Goal: Task Accomplishment & Management: Manage account settings

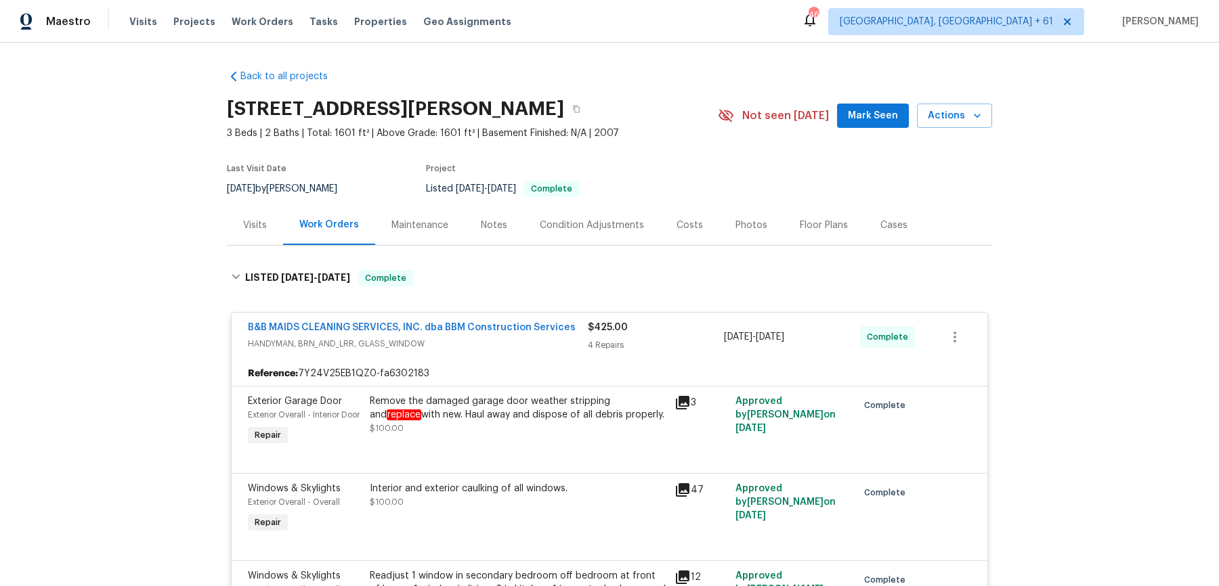
click at [249, 26] on span "Work Orders" at bounding box center [263, 22] width 62 height 14
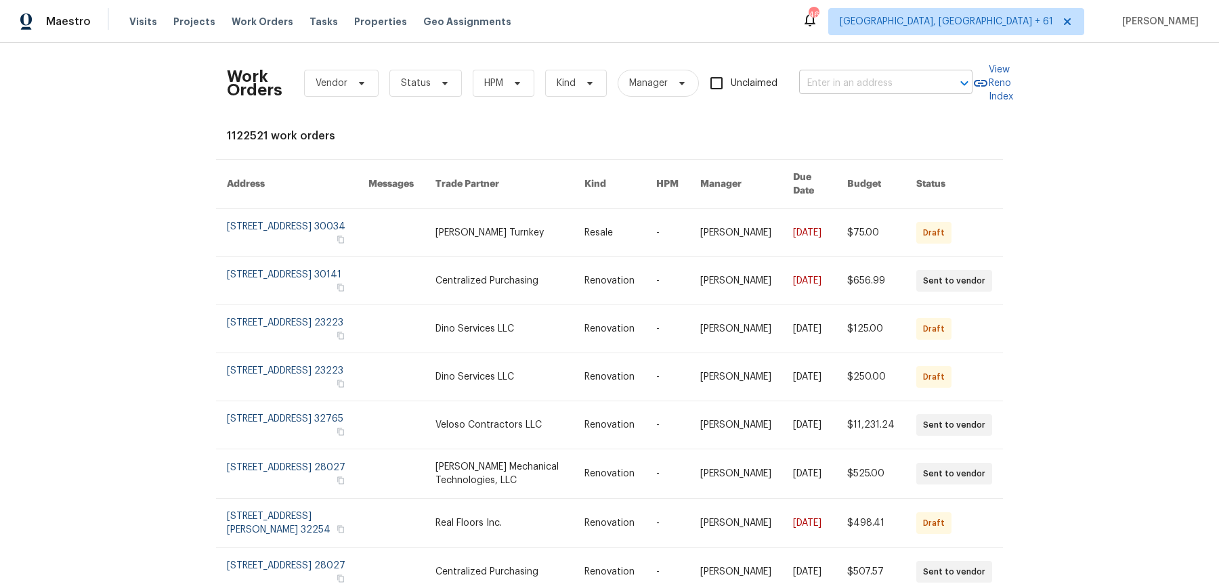
click at [846, 89] on input "text" at bounding box center [866, 83] width 135 height 21
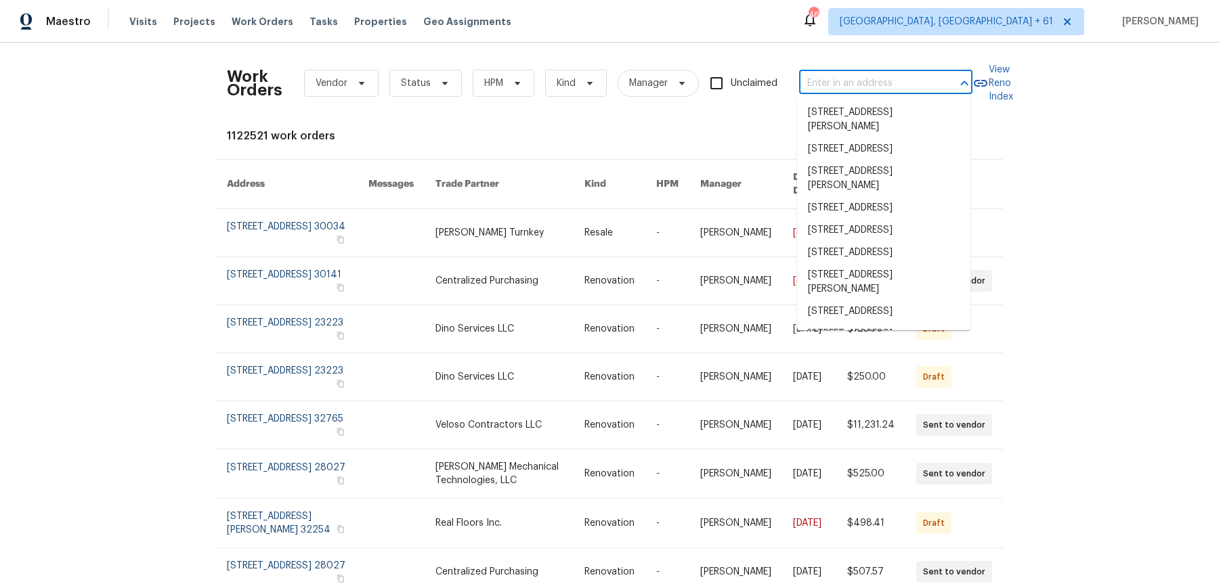
paste input "[STREET_ADDRESS]"
type input "[STREET_ADDRESS]"
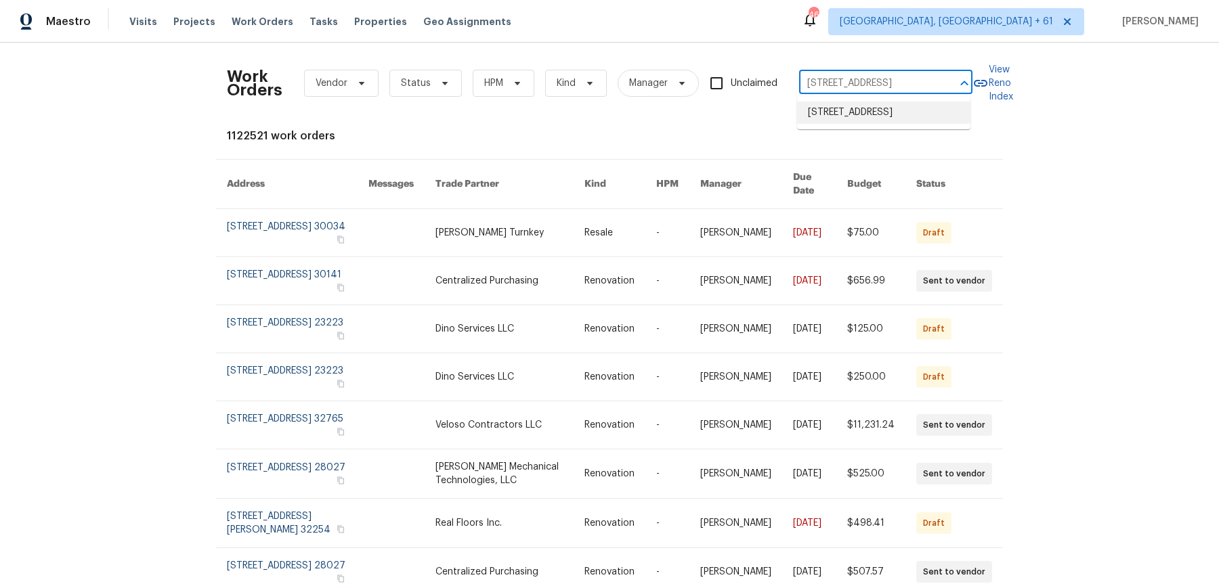
click at [851, 107] on li "[STREET_ADDRESS]" at bounding box center [883, 113] width 173 height 22
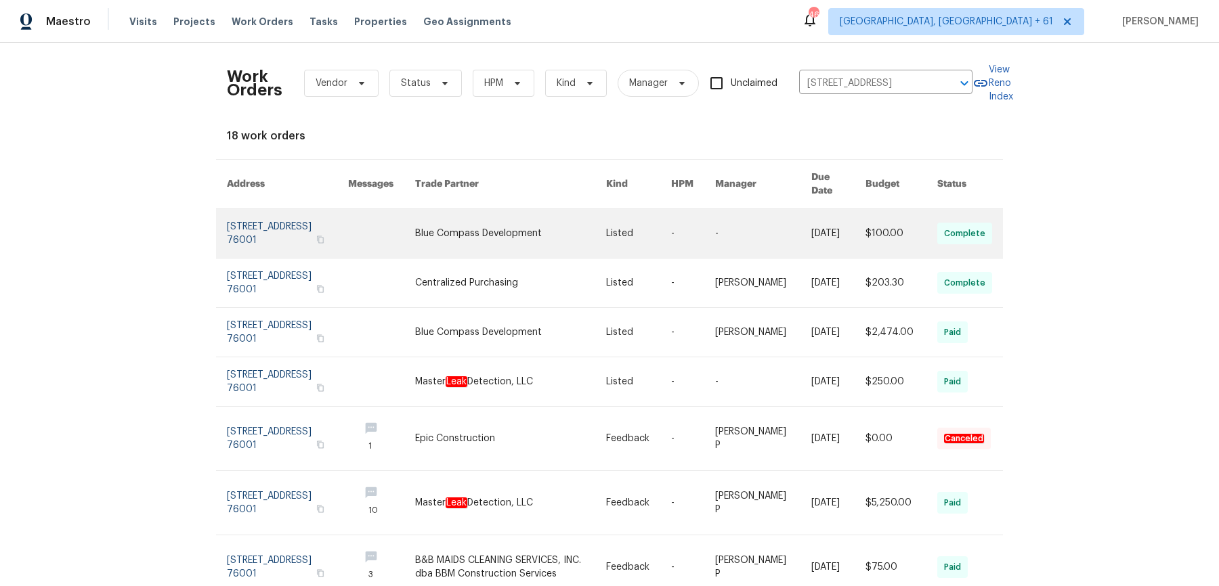
click at [743, 226] on link at bounding box center [762, 233] width 95 height 49
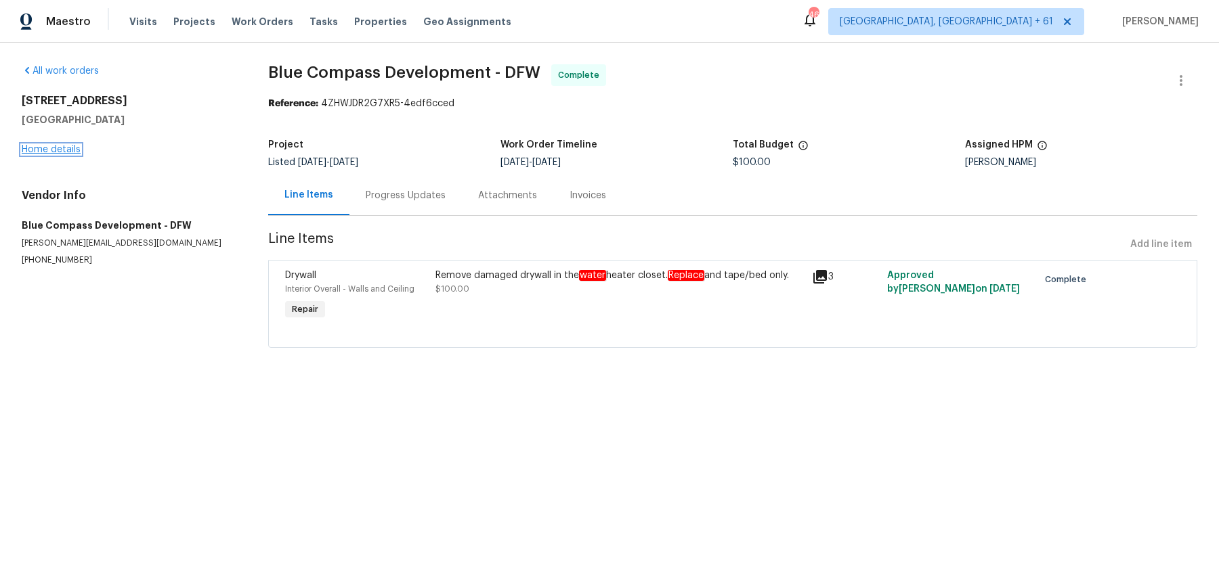
click at [60, 151] on link "Home details" at bounding box center [51, 149] width 59 height 9
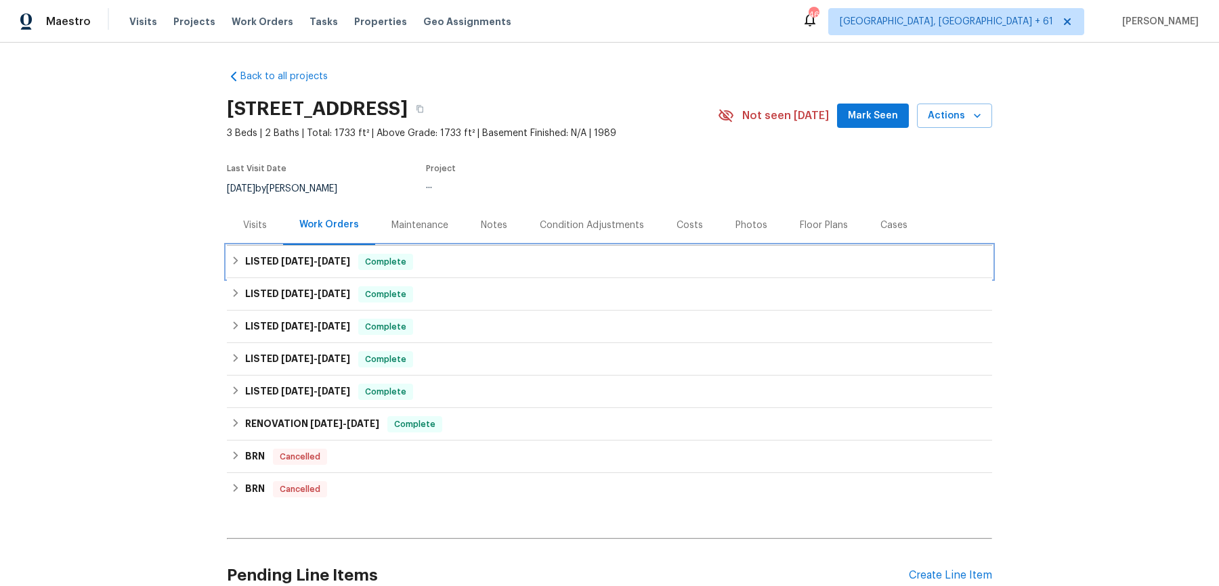
click at [486, 274] on div "LISTED 8/7/25 - 9/26/25 Complete" at bounding box center [609, 262] width 765 height 33
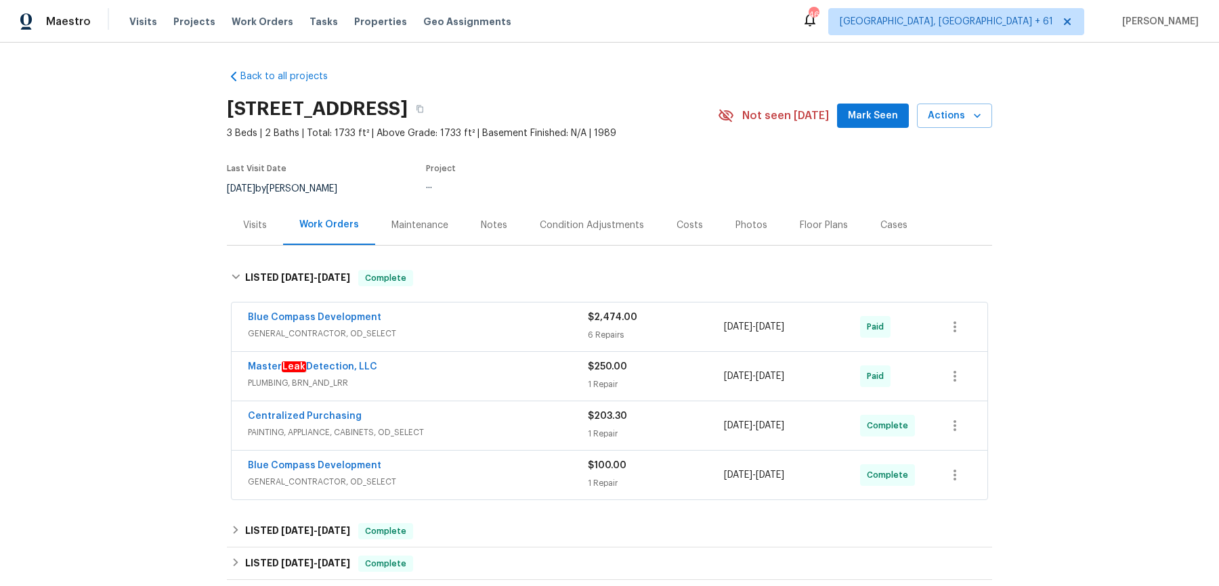
click at [484, 305] on div "Blue Compass Development GENERAL_CONTRACTOR, OD_SELECT $2,474.00 6 Repairs 8/8/…" at bounding box center [610, 327] width 756 height 49
click at [484, 343] on div "Blue Compass Development GENERAL_CONTRACTOR, OD_SELECT $2,474.00 6 Repairs 8/8/…" at bounding box center [610, 327] width 756 height 49
click at [502, 330] on span "GENERAL_CONTRACTOR, OD_SELECT" at bounding box center [418, 334] width 340 height 14
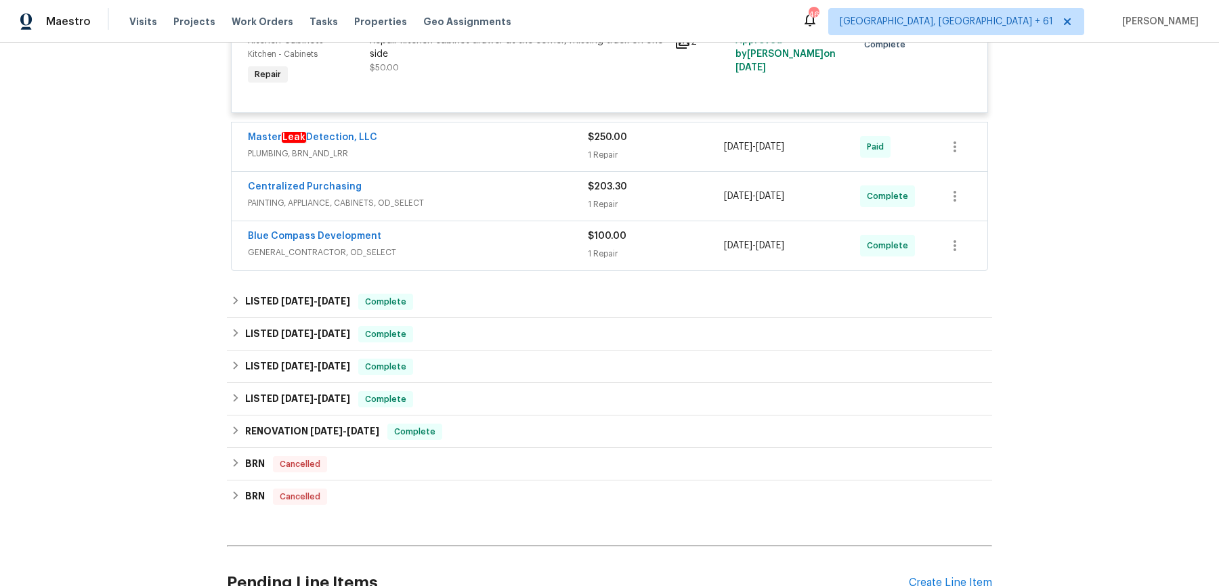
scroll to position [906, 0]
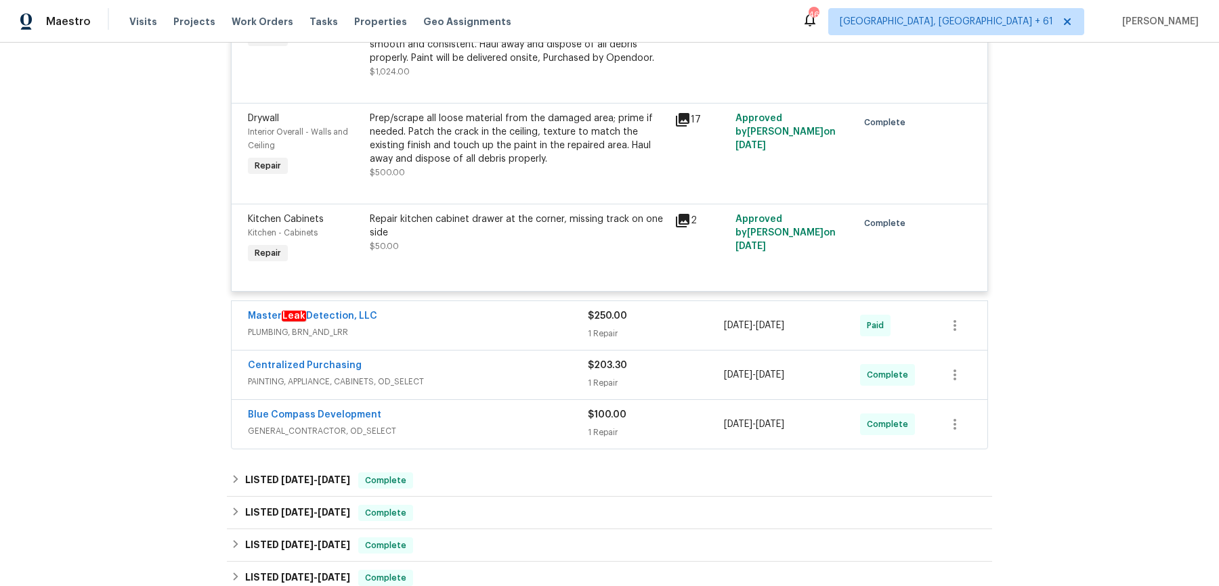
click at [427, 312] on div "Master Leak Detection, LLC" at bounding box center [418, 317] width 340 height 16
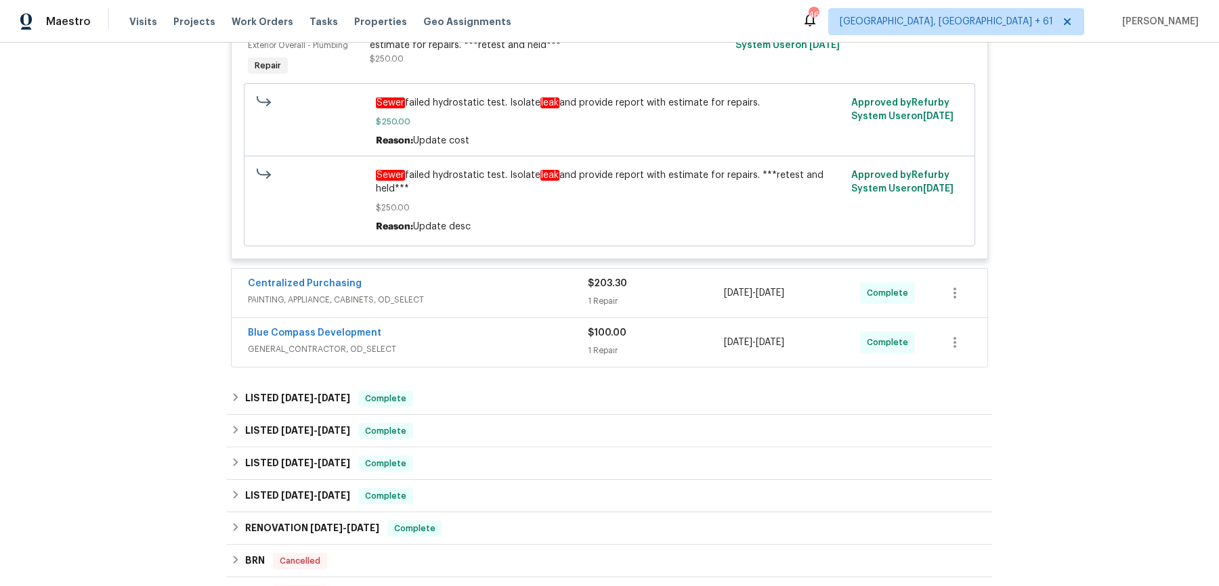
scroll to position [1494, 0]
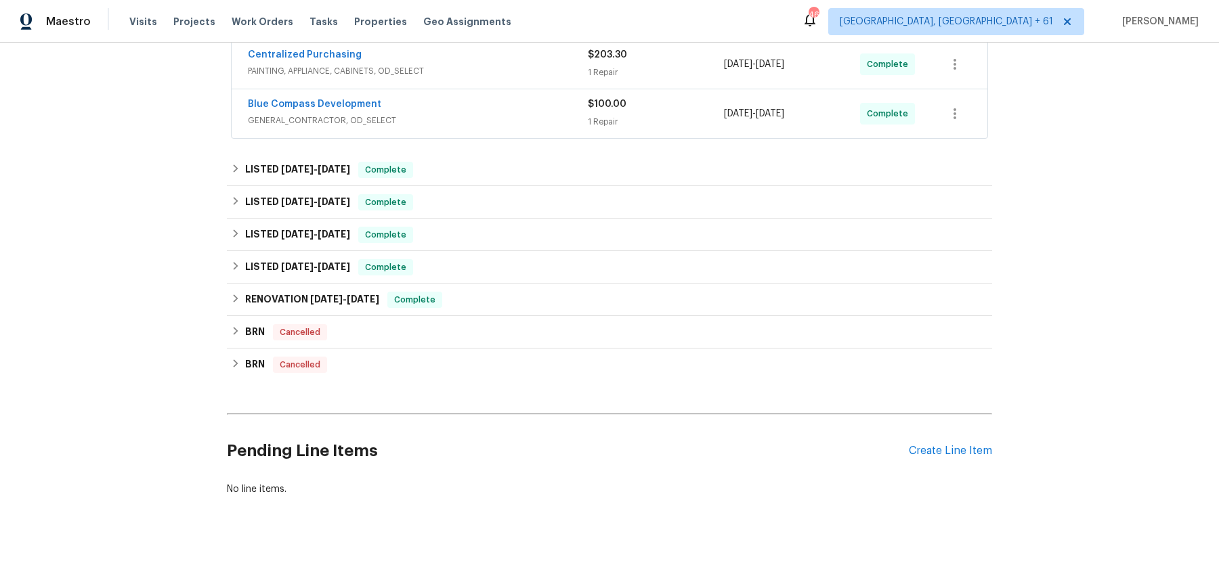
click at [540, 79] on div "Centralized Purchasing PAINTING, APPLIANCE, CABINETS, OD_SELECT" at bounding box center [418, 64] width 340 height 33
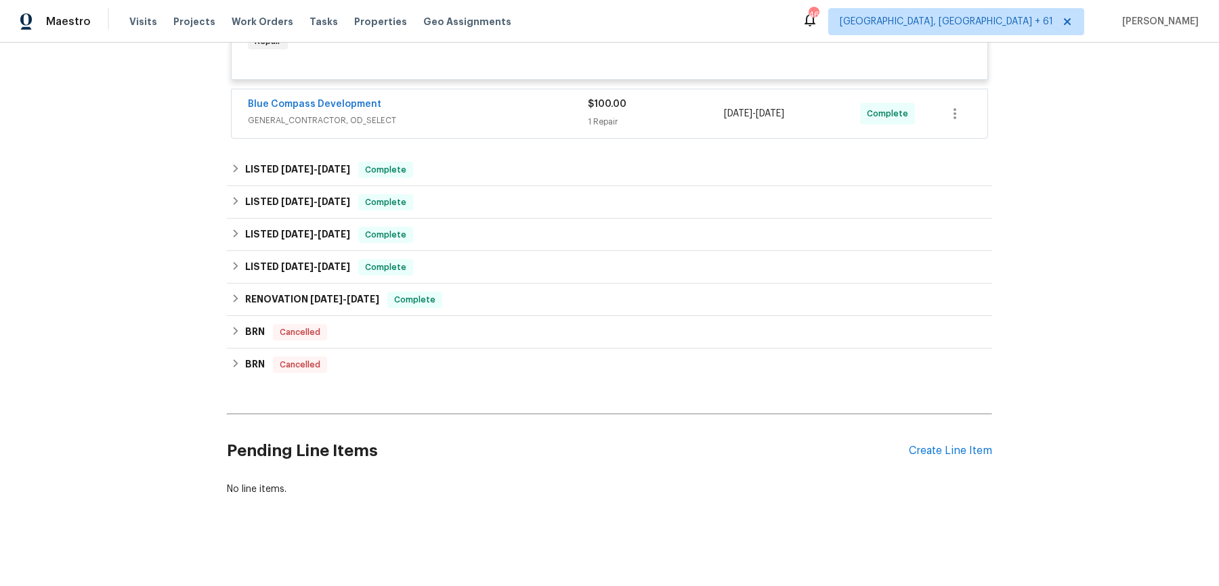
click at [545, 111] on div "Blue Compass Development" at bounding box center [418, 106] width 340 height 16
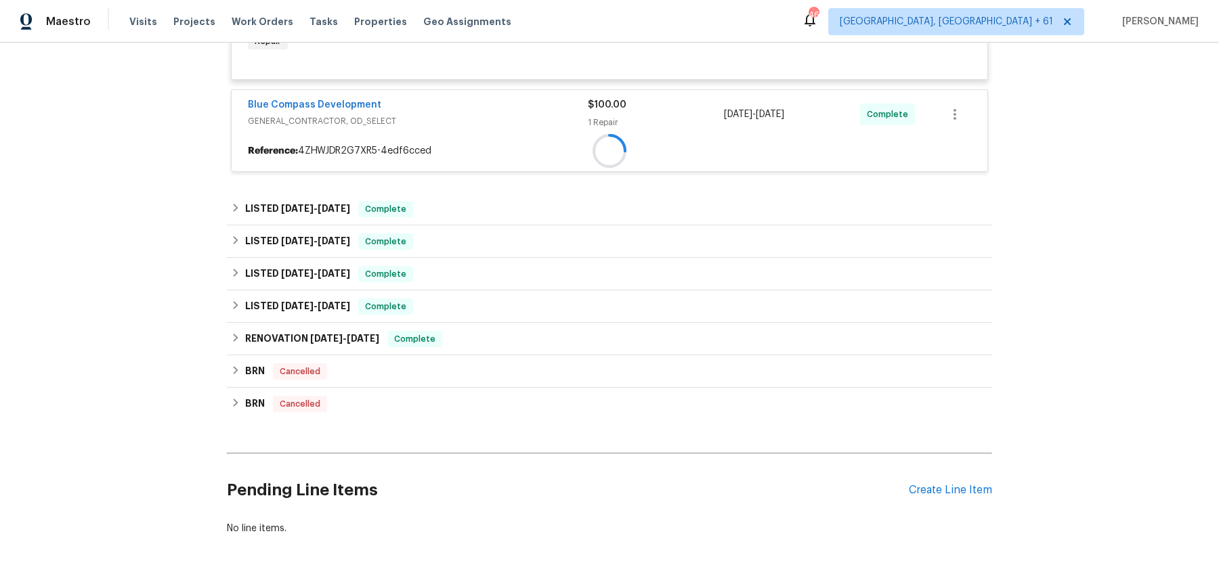
scroll to position [1659, 0]
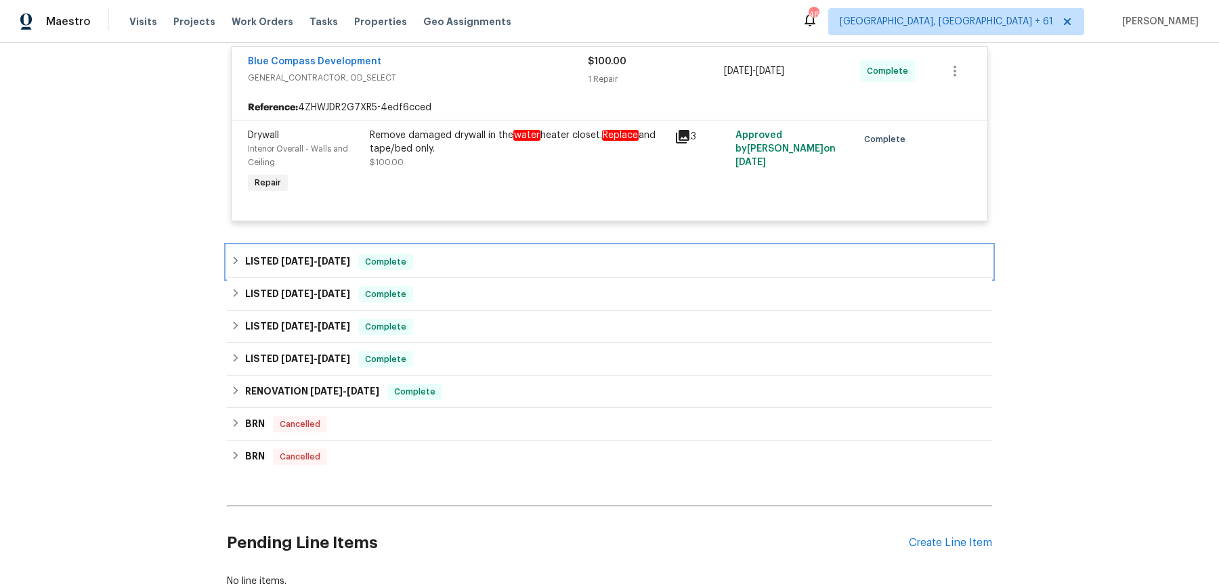
click at [452, 267] on div "LISTED 7/15/25 - 8/7/25 Complete" at bounding box center [609, 262] width 757 height 16
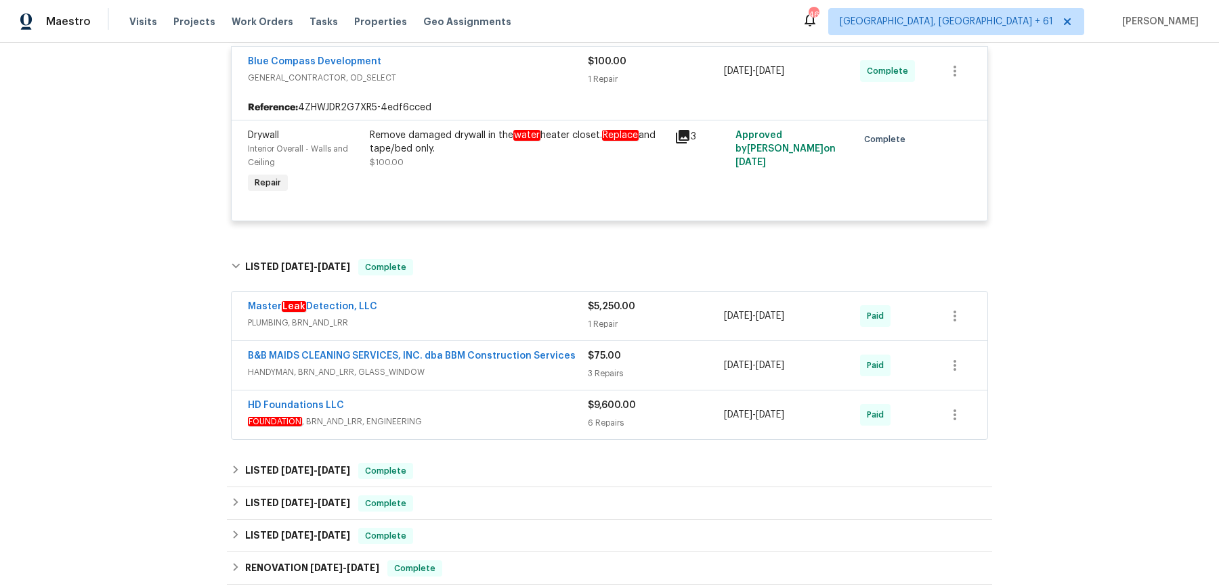
click at [454, 313] on div "Master Leak Detection, LLC" at bounding box center [418, 308] width 340 height 16
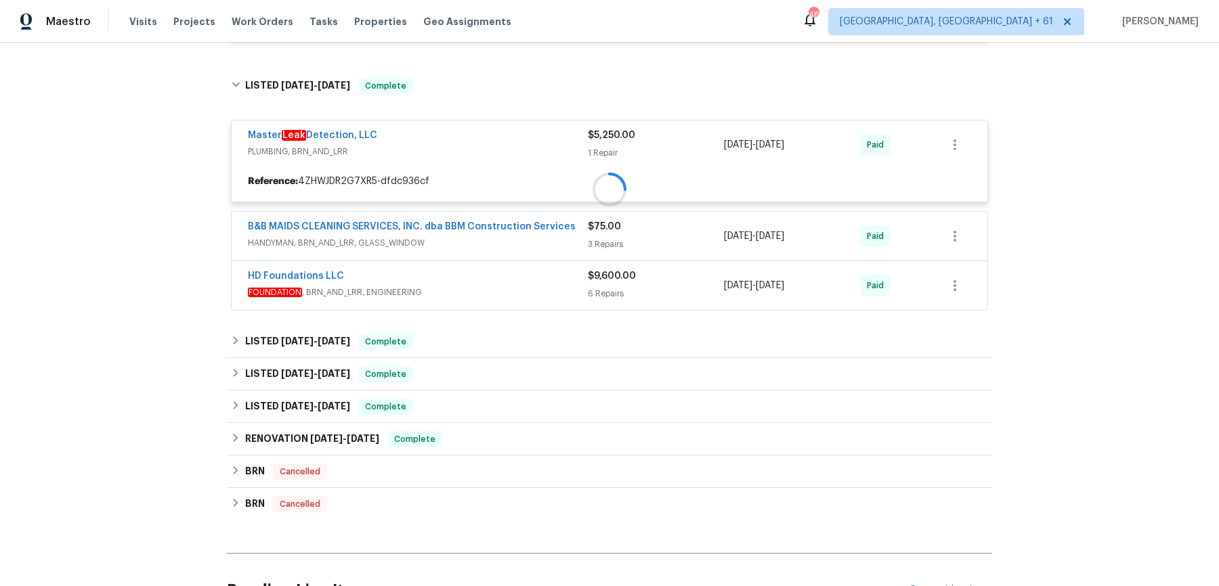
scroll to position [1846, 0]
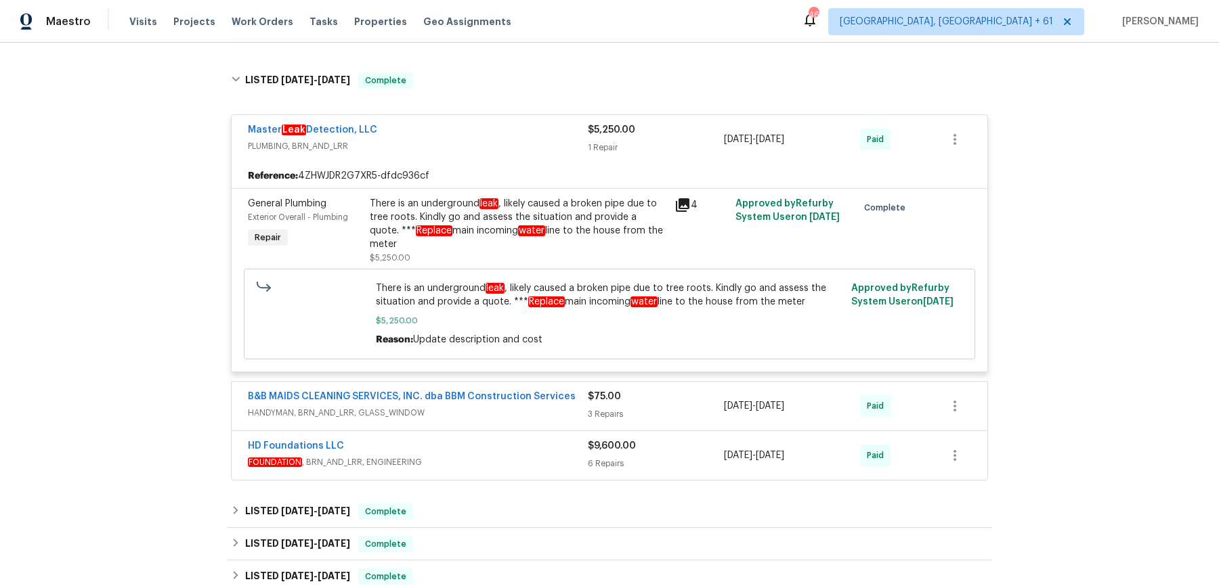
click at [503, 390] on div "B&B MAIDS CLEANING SERVICES, INC. dba BBM Construction Services" at bounding box center [418, 398] width 340 height 16
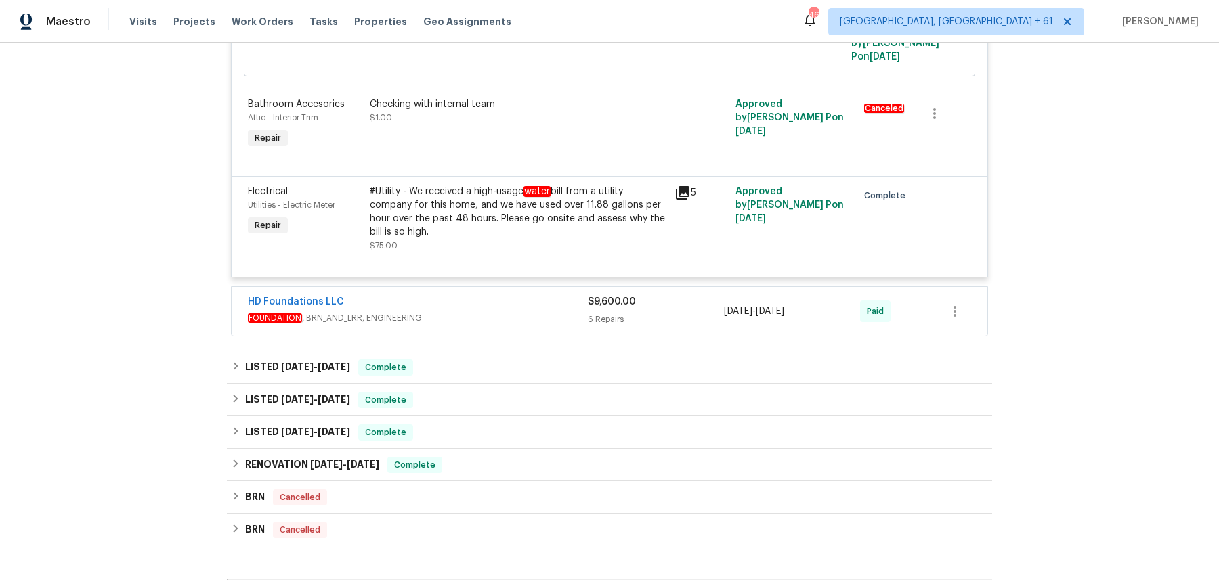
scroll to position [2510, 0]
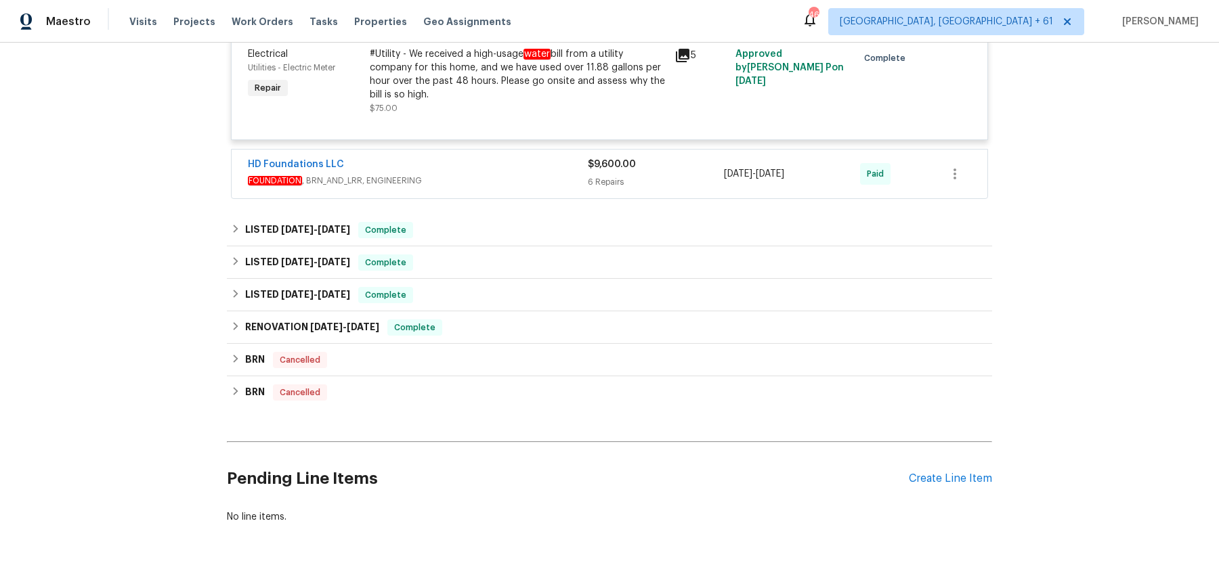
click at [543, 174] on span "FOUNDATION , BRN_AND_LRR, ENGINEERING" at bounding box center [418, 181] width 340 height 14
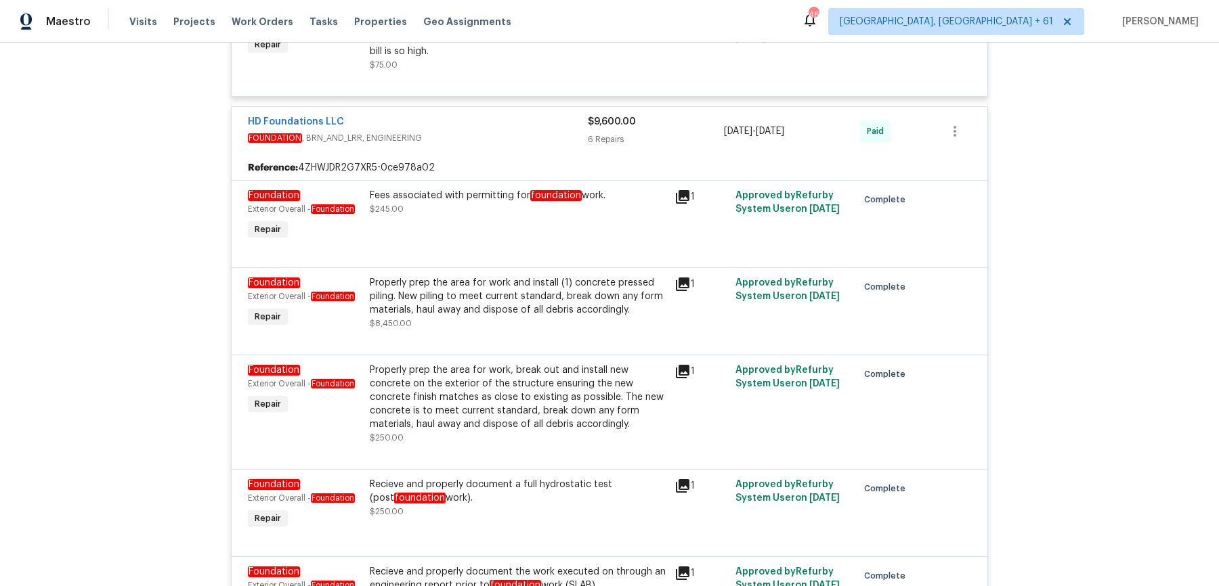
scroll to position [3097, 0]
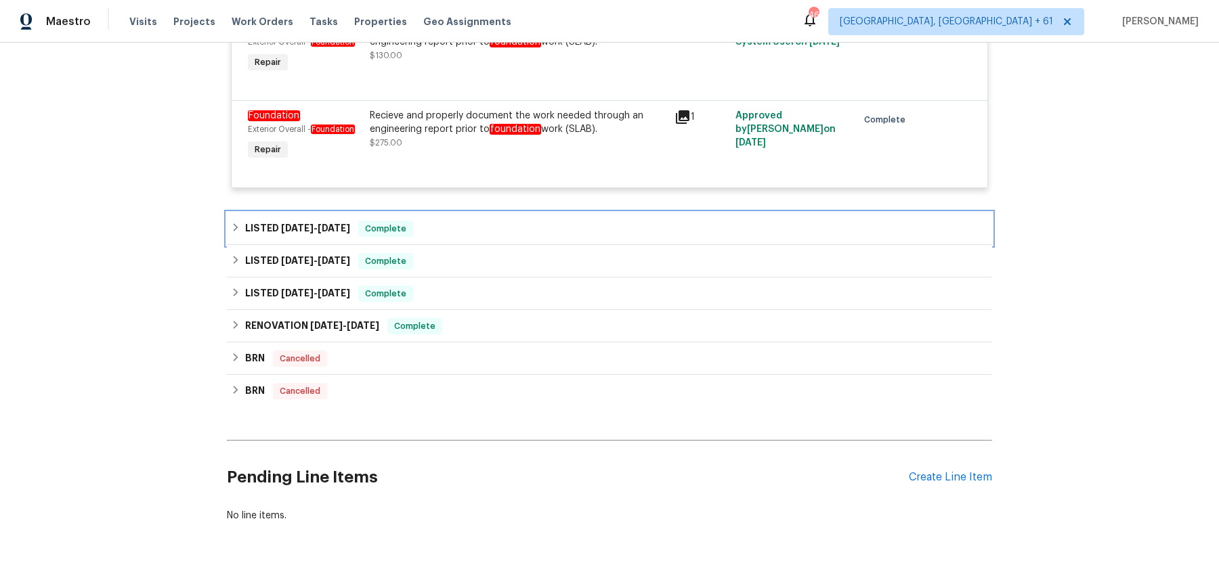
click at [505, 213] on div "LISTED 5/17/25 - 5/21/25 Complete" at bounding box center [609, 229] width 765 height 33
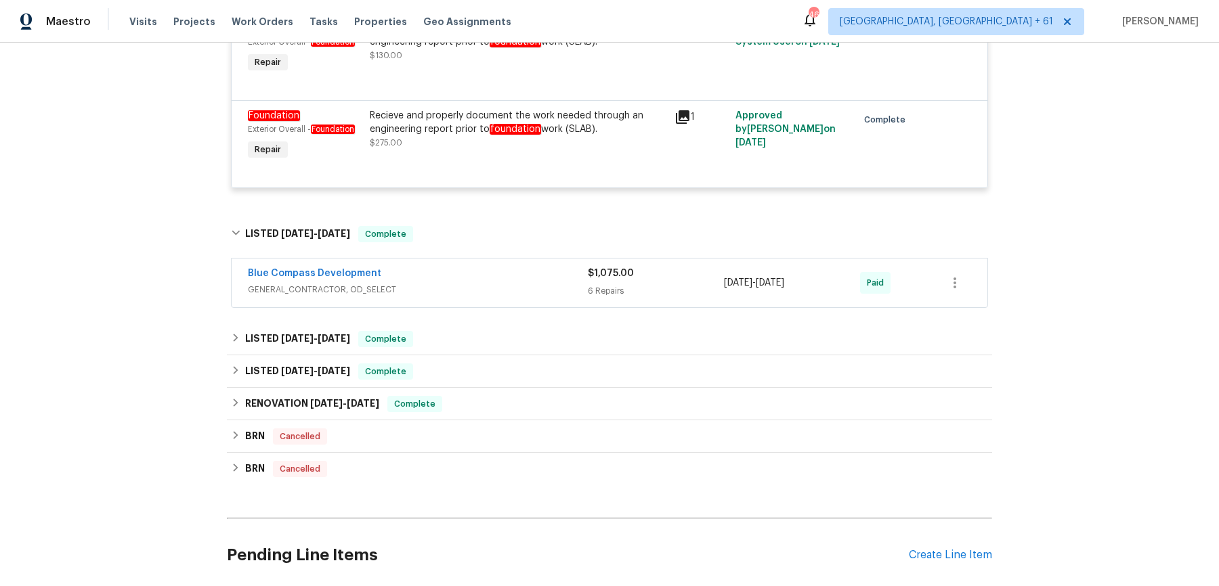
click at [507, 283] on span "GENERAL_CONTRACTOR, OD_SELECT" at bounding box center [418, 290] width 340 height 14
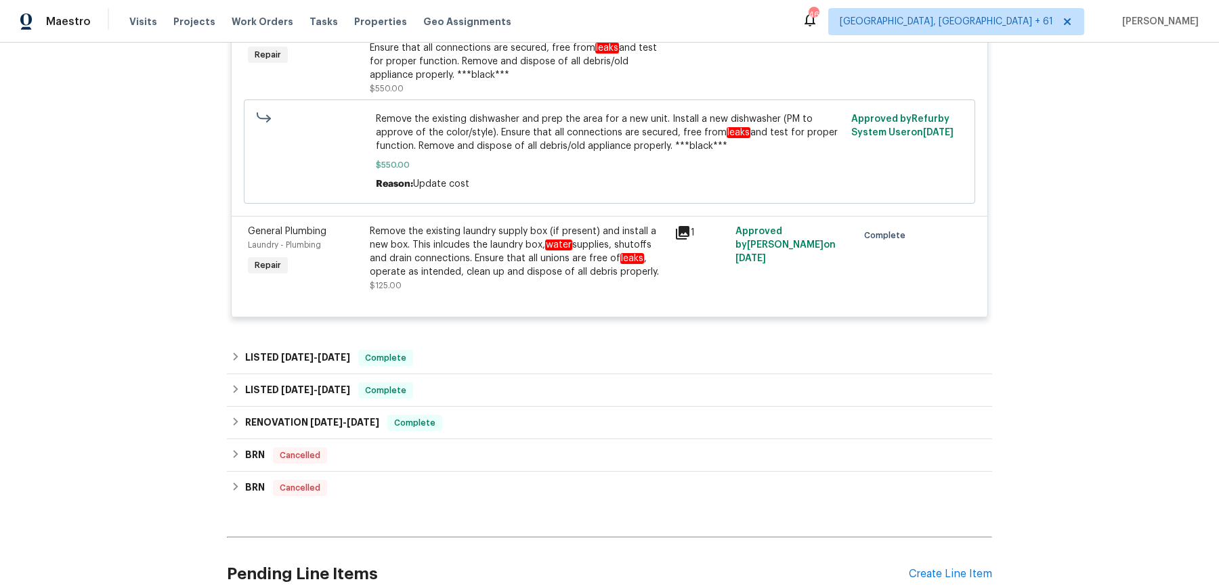
scroll to position [3836, 0]
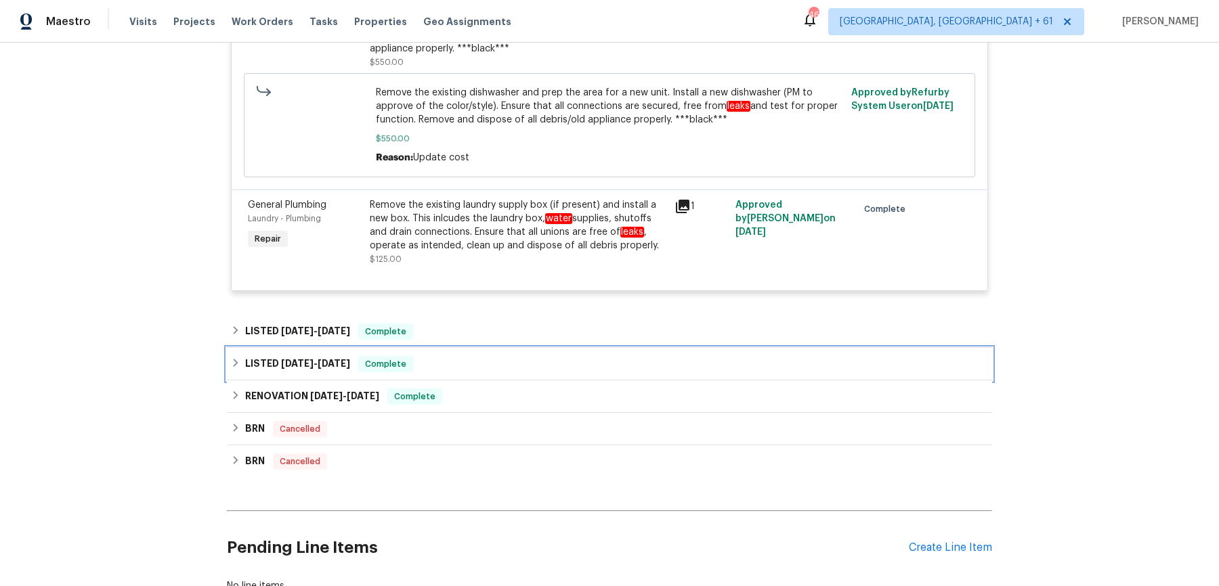
click at [471, 348] on div "LISTED 2/19/25 - 2/20/25 Complete" at bounding box center [609, 364] width 765 height 33
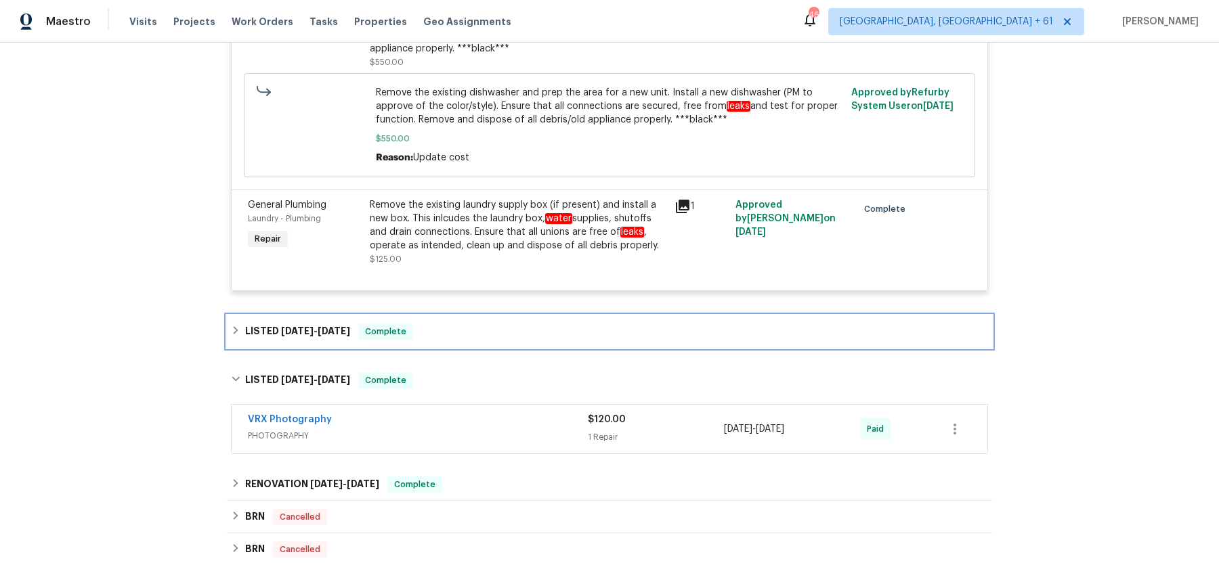
click at [472, 324] on div "LISTED 4/8/25 - 4/11/25 Complete" at bounding box center [609, 332] width 757 height 16
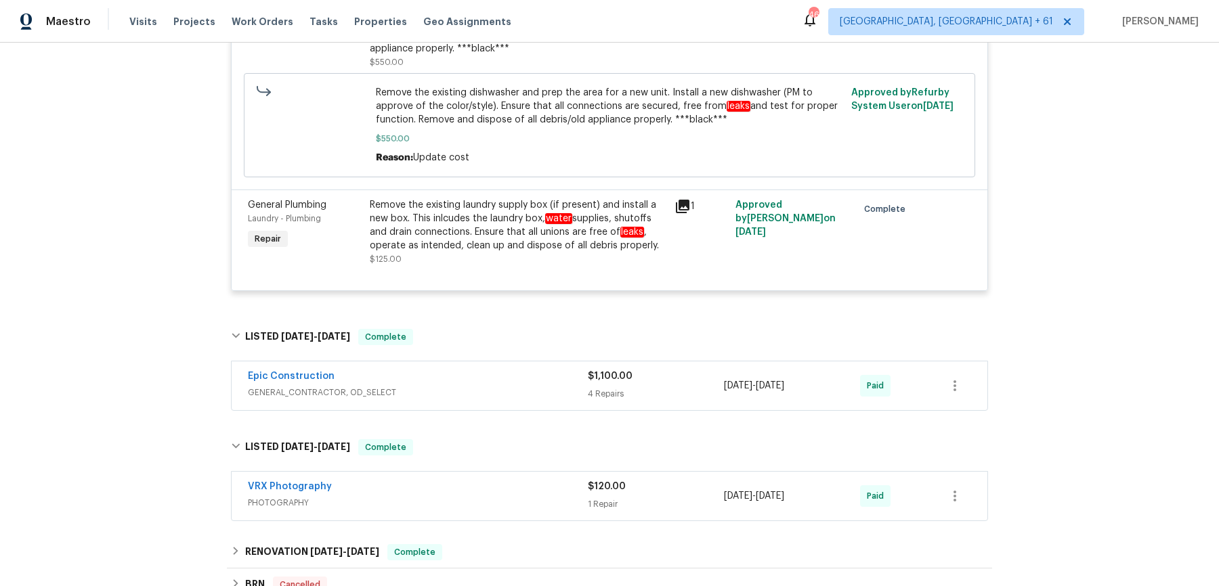
click at [484, 384] on div "Epic Construction GENERAL_CONTRACTOR, OD_SELECT $1,100.00 4 Repairs 4/8/2025 - …" at bounding box center [609, 387] width 765 height 56
click at [500, 371] on div "Epic Construction GENERAL_CONTRACTOR, OD_SELECT" at bounding box center [418, 386] width 340 height 33
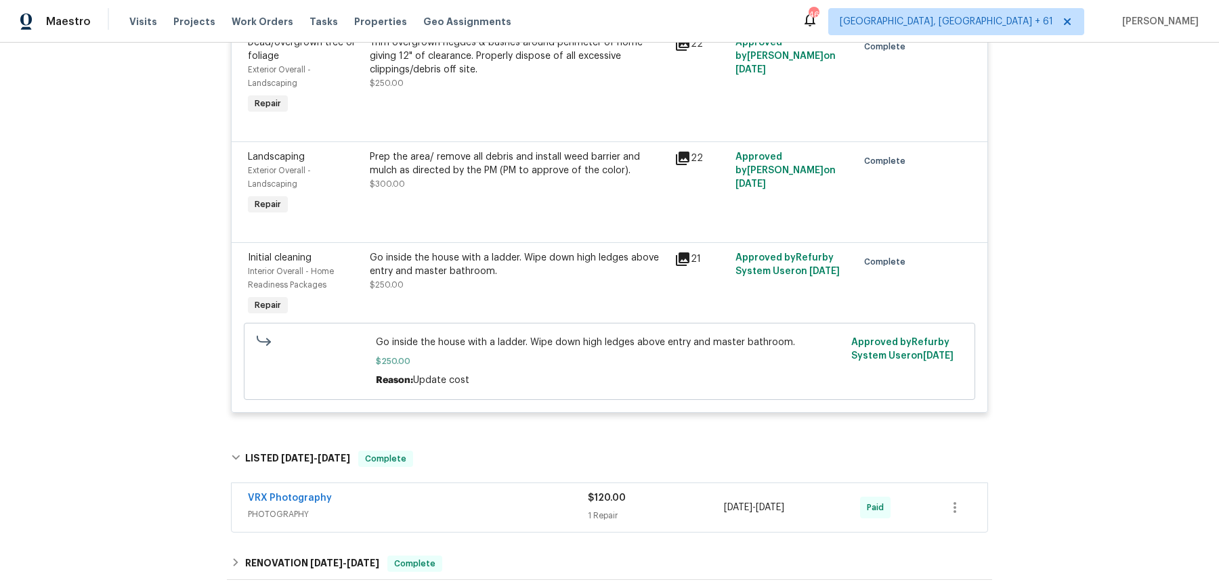
scroll to position [4580, 0]
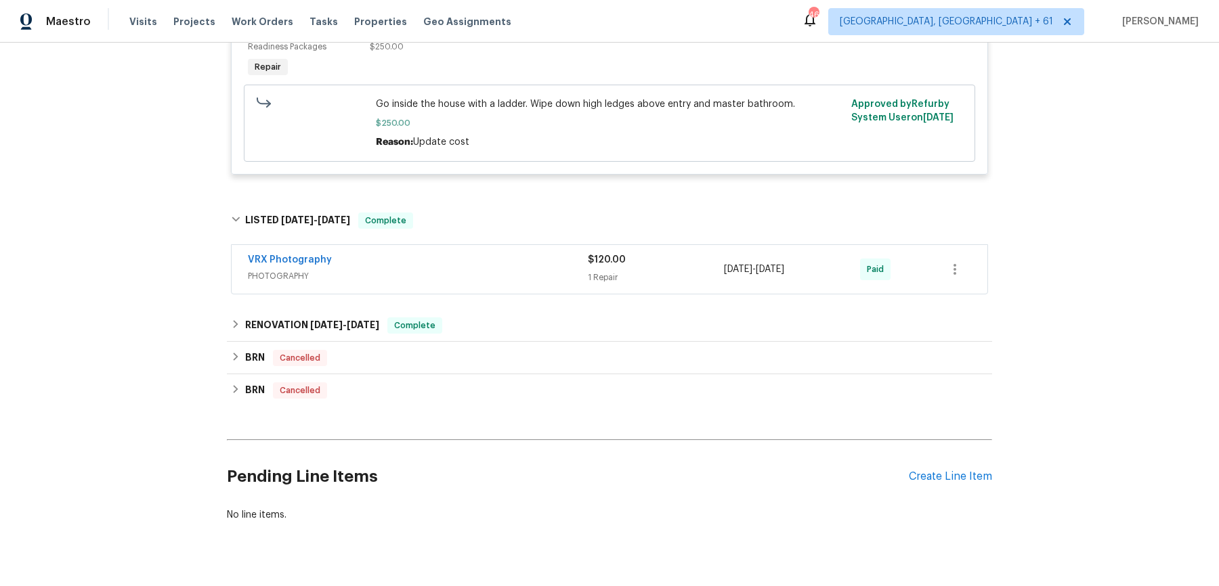
click at [502, 270] on span "PHOTOGRAPHY" at bounding box center [418, 277] width 340 height 14
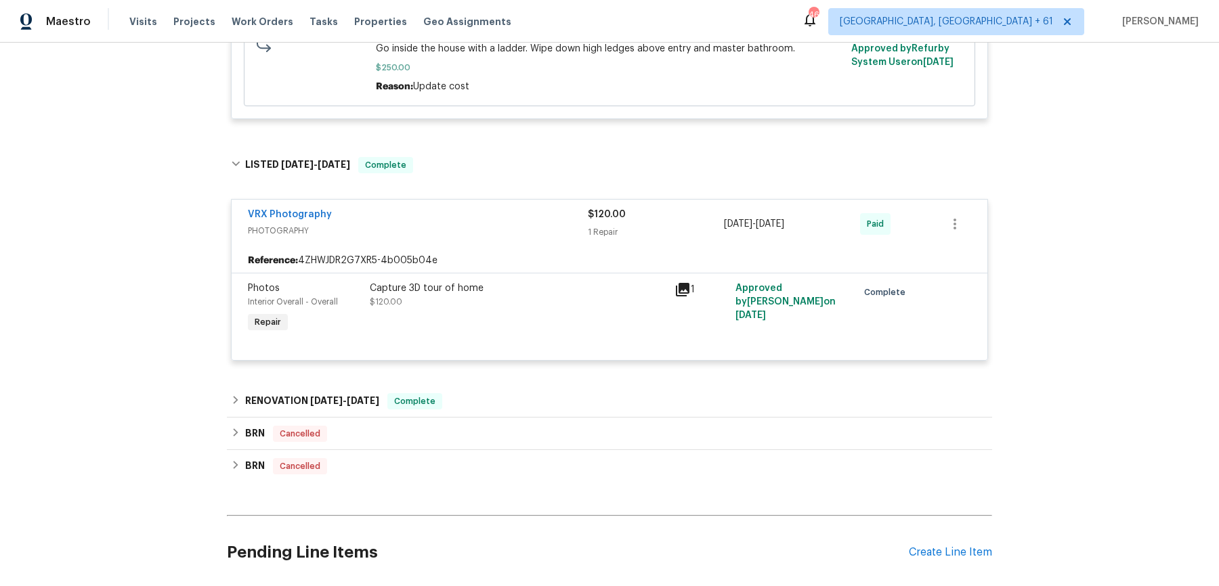
scroll to position [4712, 0]
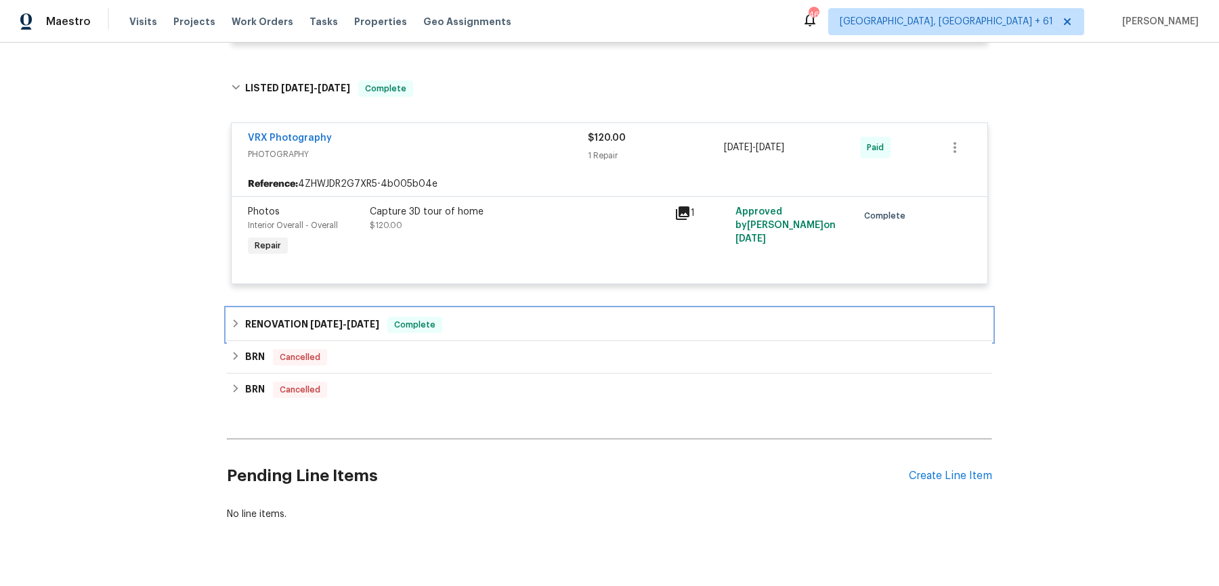
click at [468, 317] on div "RENOVATION 1/28/25 - 2/12/25 Complete" at bounding box center [609, 325] width 757 height 16
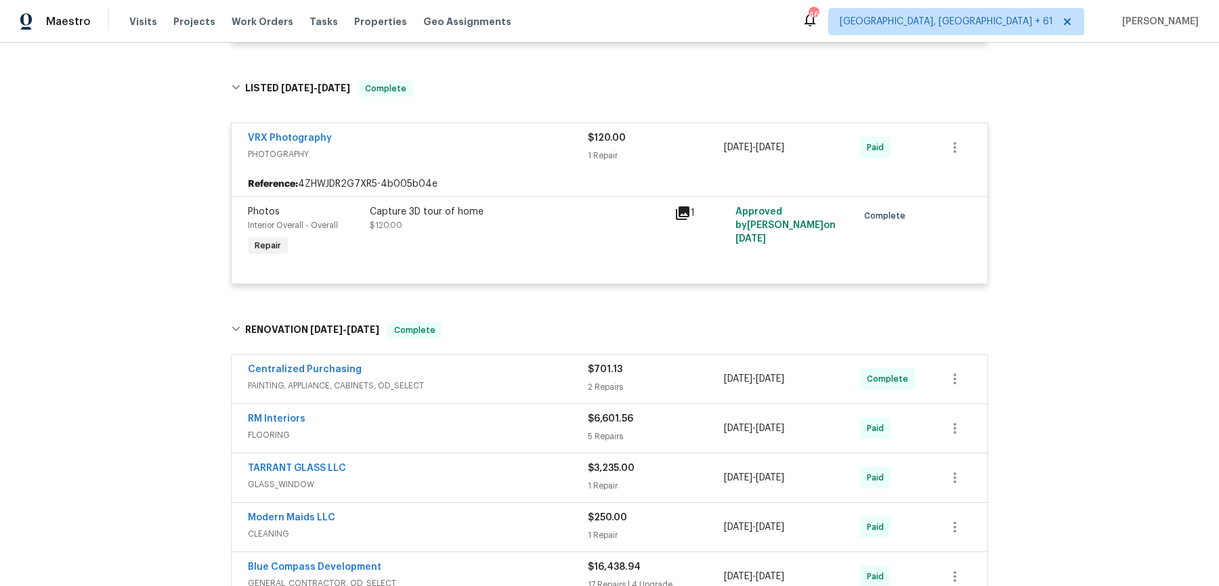
click at [520, 379] on span "PAINTING, APPLIANCE, CABINETS, OD_SELECT" at bounding box center [418, 386] width 340 height 14
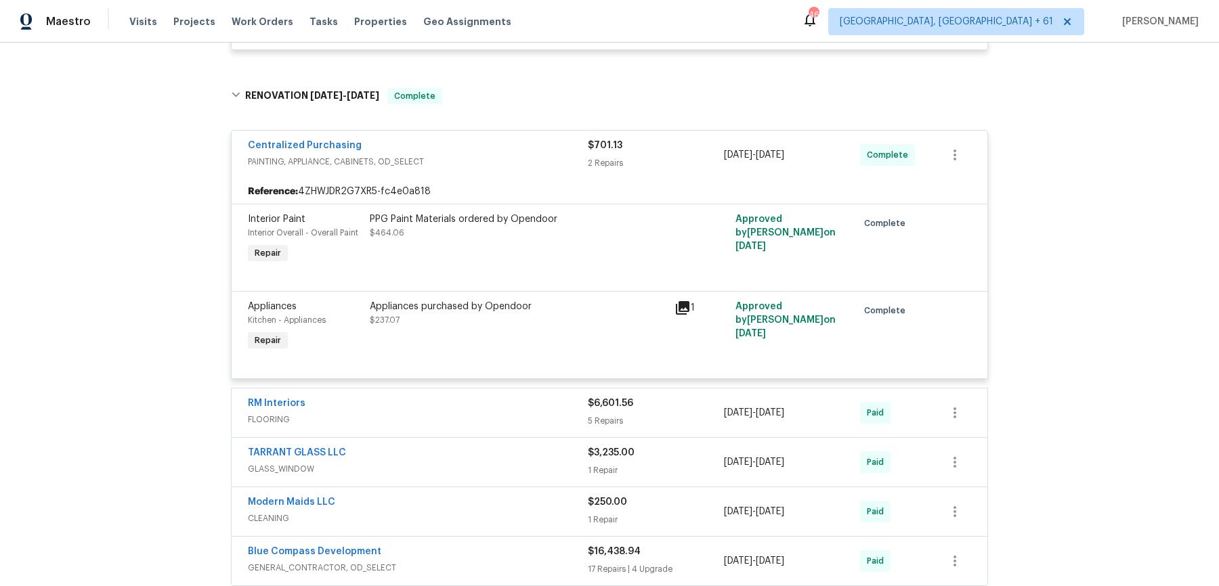
click at [517, 413] on span "FLOORING" at bounding box center [418, 420] width 340 height 14
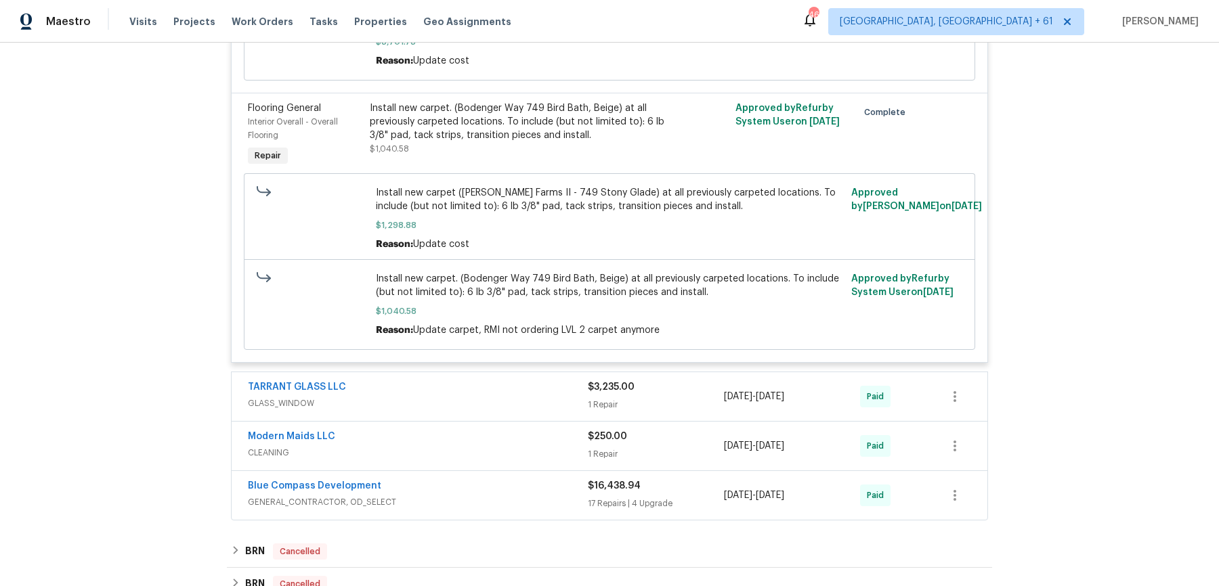
scroll to position [5997, 0]
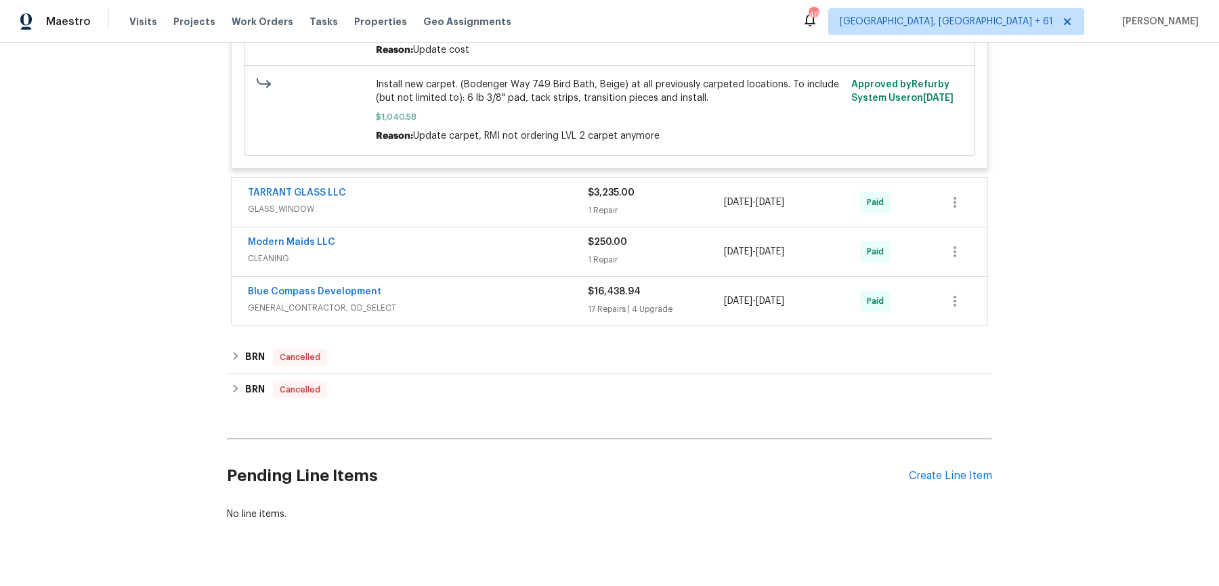
click at [552, 202] on span "GLASS_WINDOW" at bounding box center [418, 209] width 340 height 14
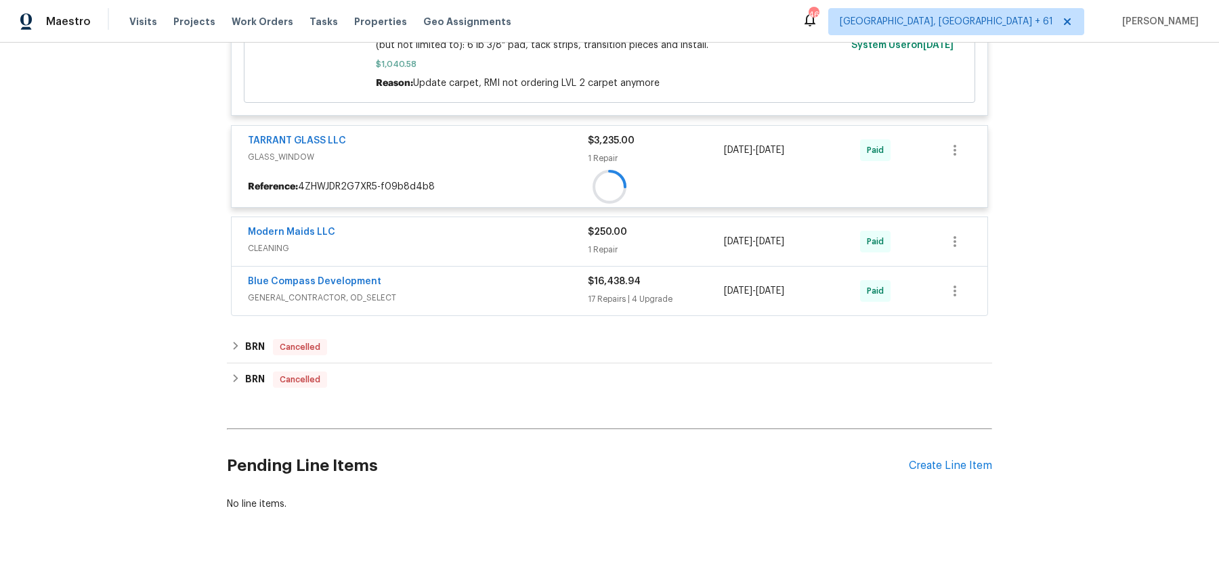
scroll to position [6074, 0]
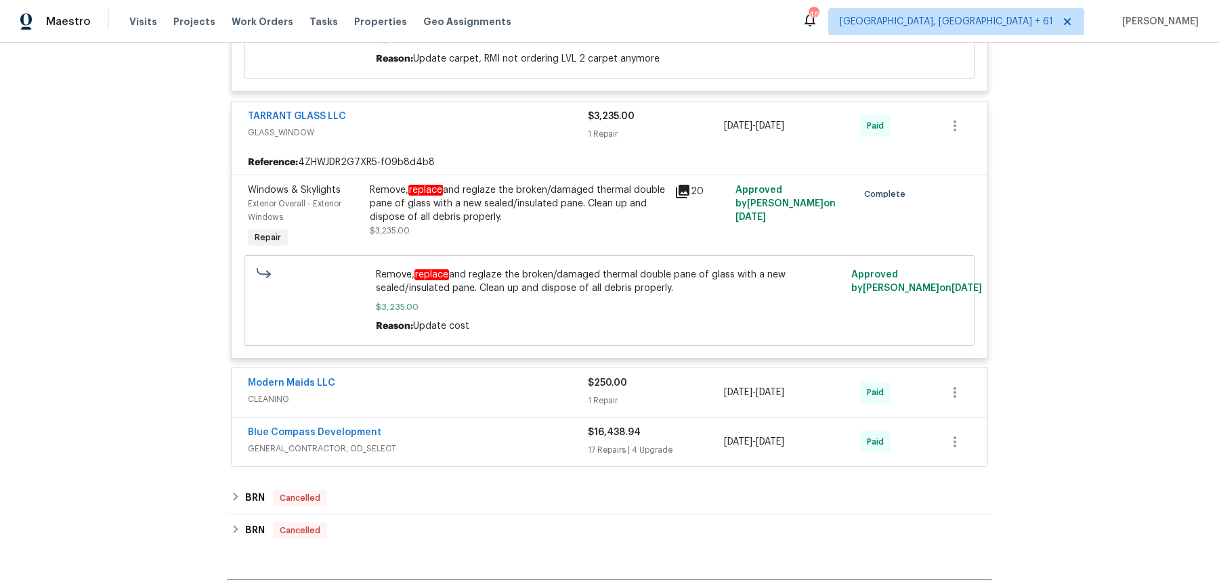
click at [526, 393] on span "CLEANING" at bounding box center [418, 400] width 340 height 14
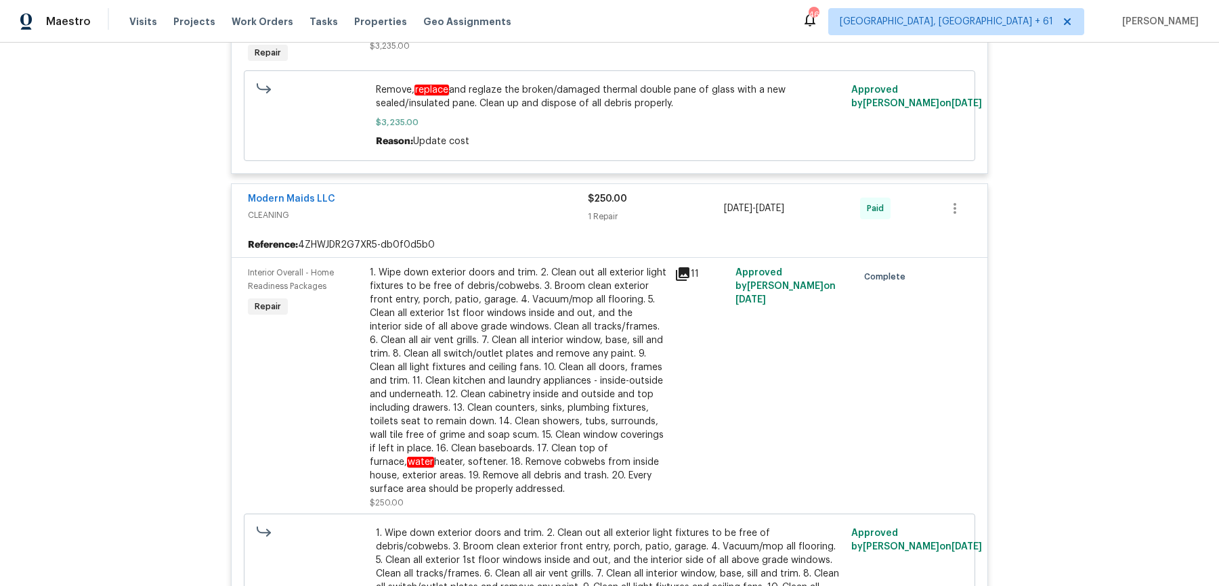
scroll to position [6731, 0]
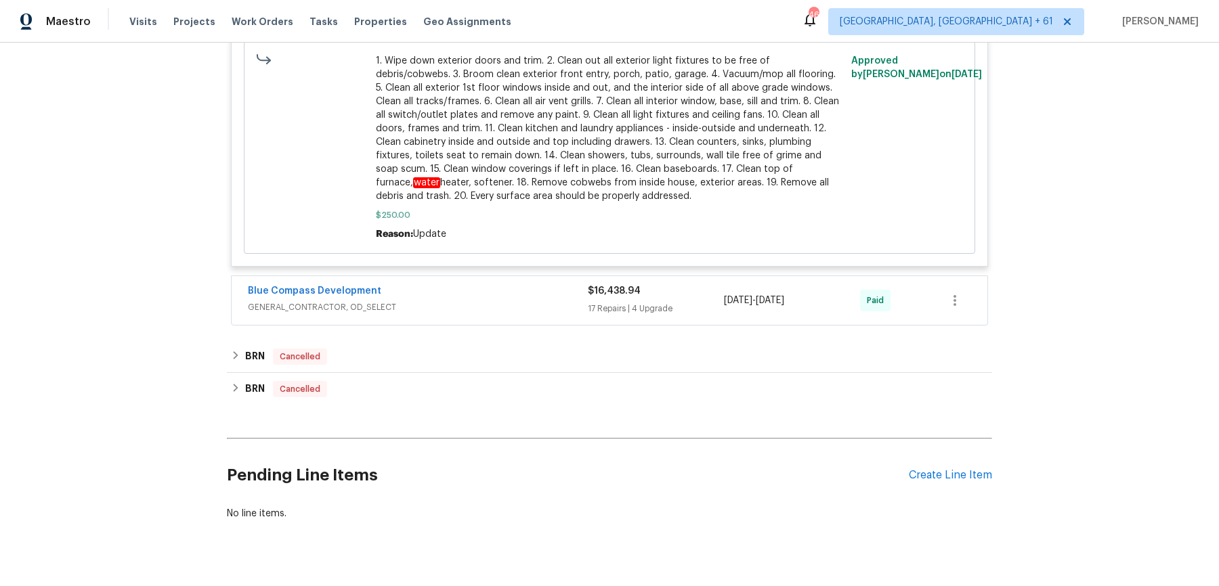
click at [537, 284] on div "Blue Compass Development" at bounding box center [418, 292] width 340 height 16
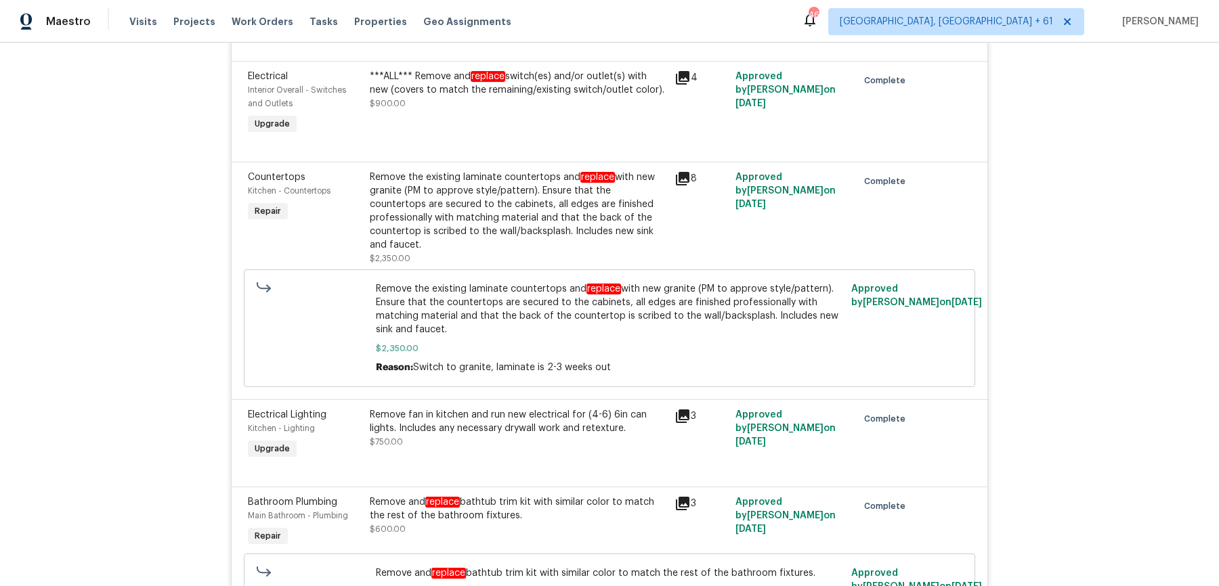
scroll to position [9474, 0]
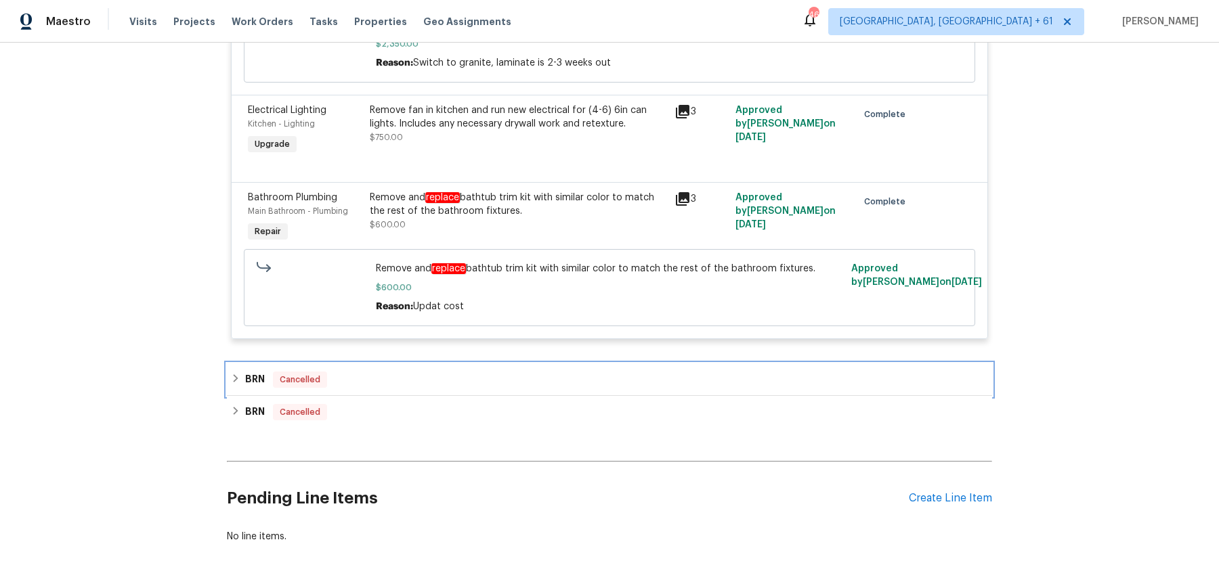
click at [484, 364] on div "BRN Cancelled" at bounding box center [609, 380] width 765 height 33
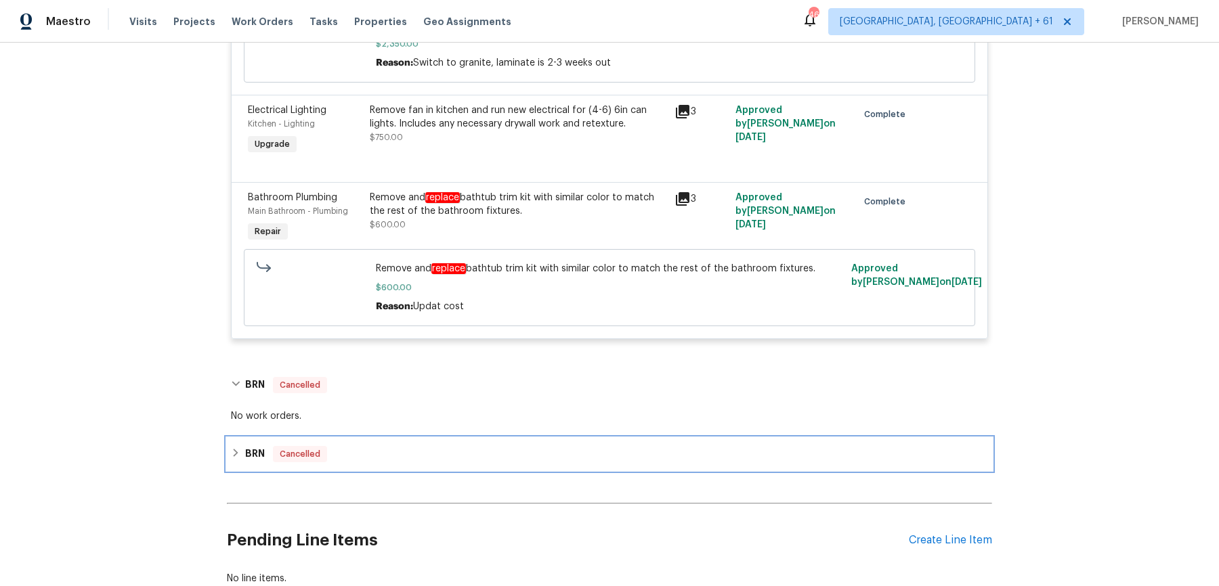
click at [430, 438] on div "BRN Cancelled" at bounding box center [609, 454] width 765 height 33
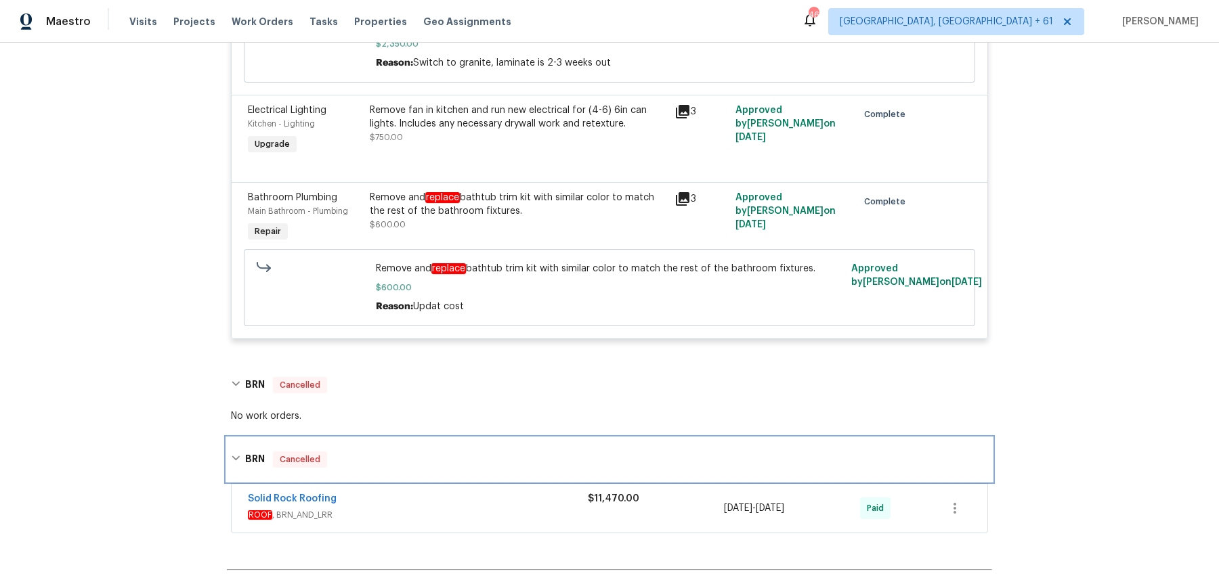
click at [433, 452] on div "BRN Cancelled" at bounding box center [609, 460] width 757 height 16
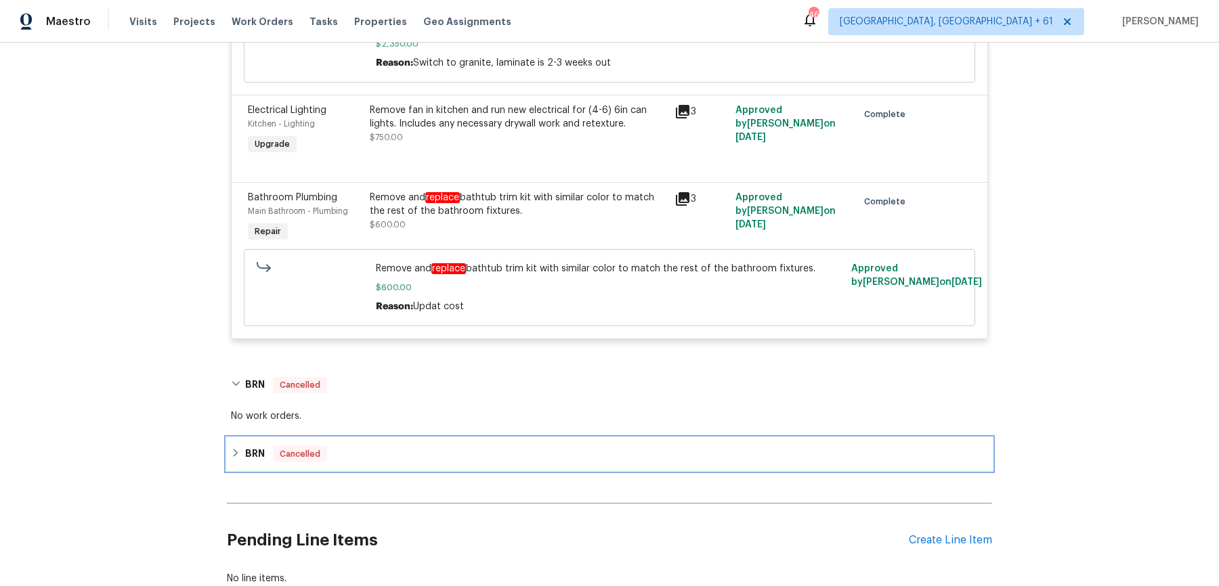
click at [433, 446] on div "BRN Cancelled" at bounding box center [609, 454] width 757 height 16
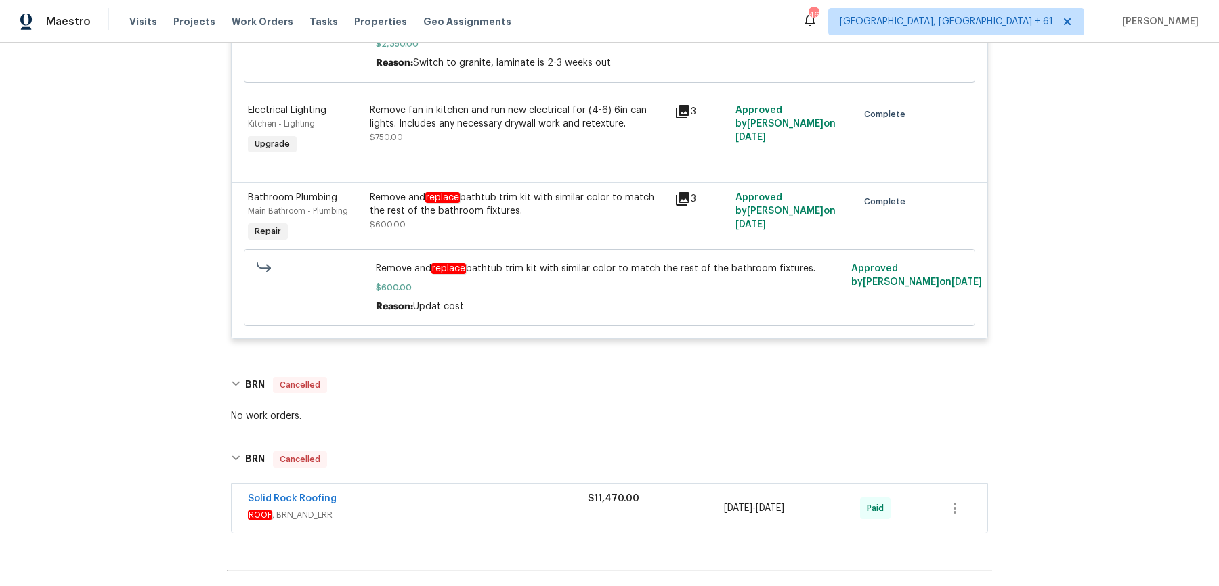
click at [490, 509] on span "ROOF , BRN_AND_LRR" at bounding box center [418, 516] width 340 height 14
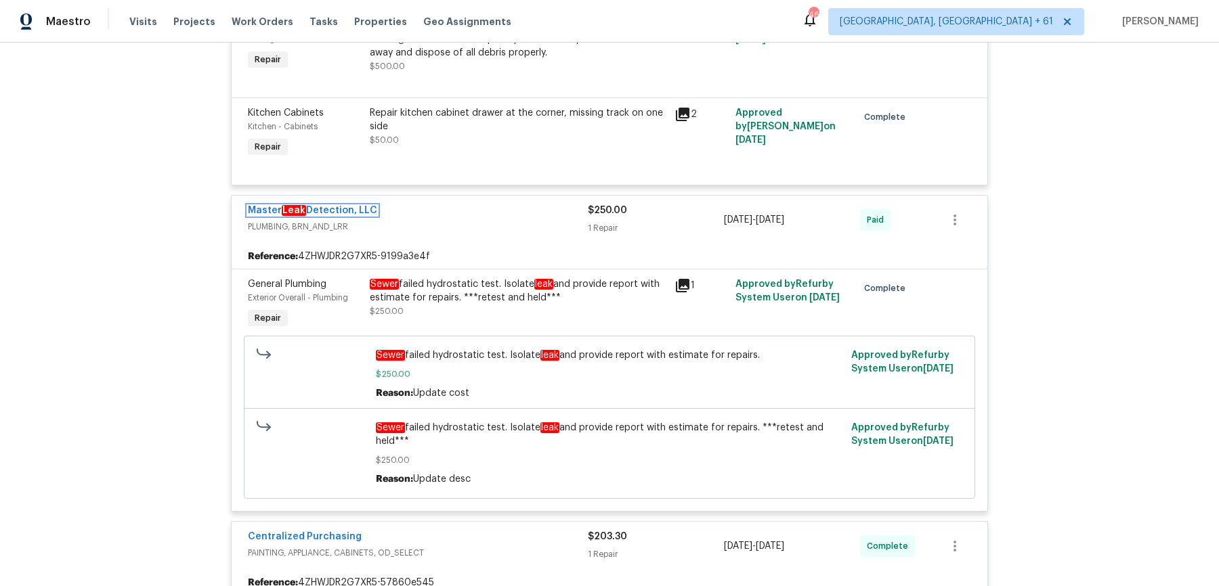
scroll to position [1014, 0]
click at [505, 288] on div "Sewer failed hydrostatic test. Isolate leak and provide report with estimate fo…" at bounding box center [518, 289] width 297 height 27
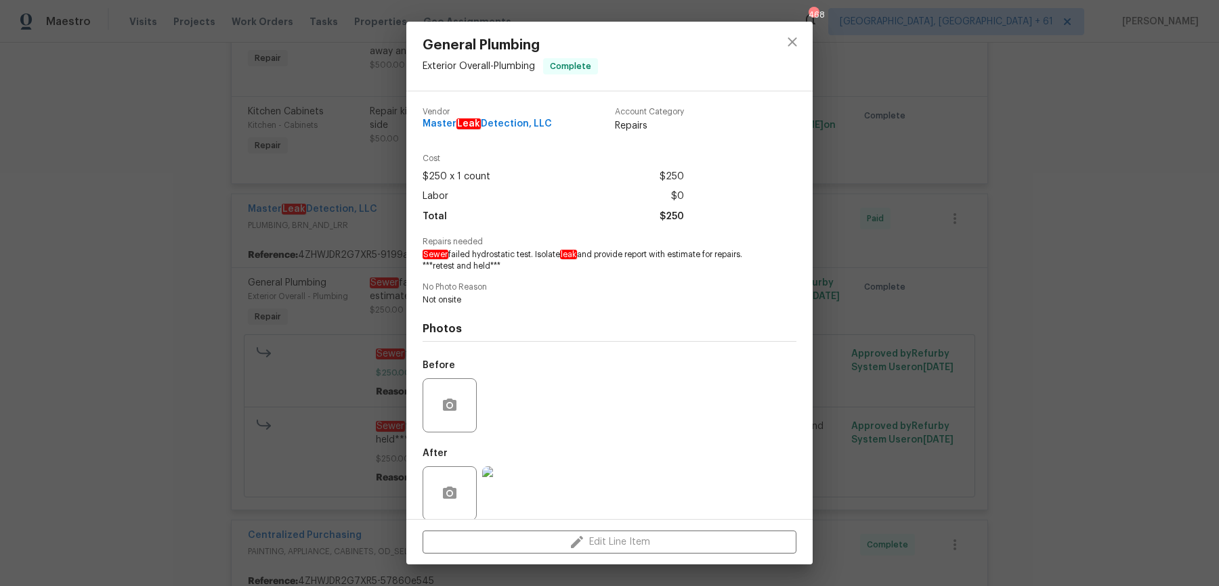
scroll to position [14, 0]
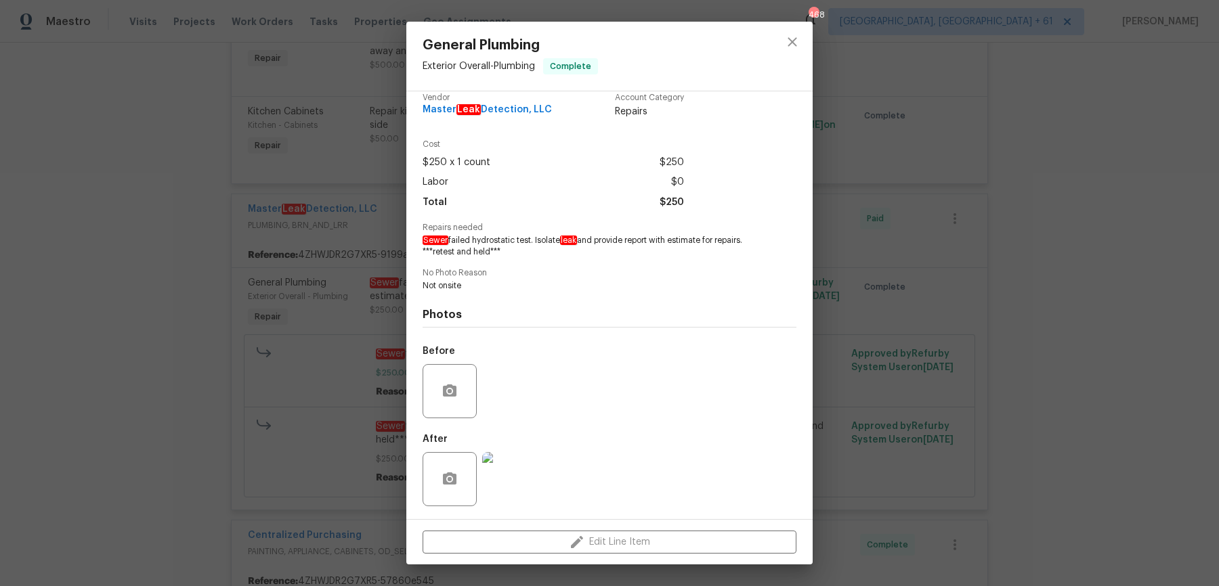
click at [491, 470] on img at bounding box center [509, 479] width 54 height 54
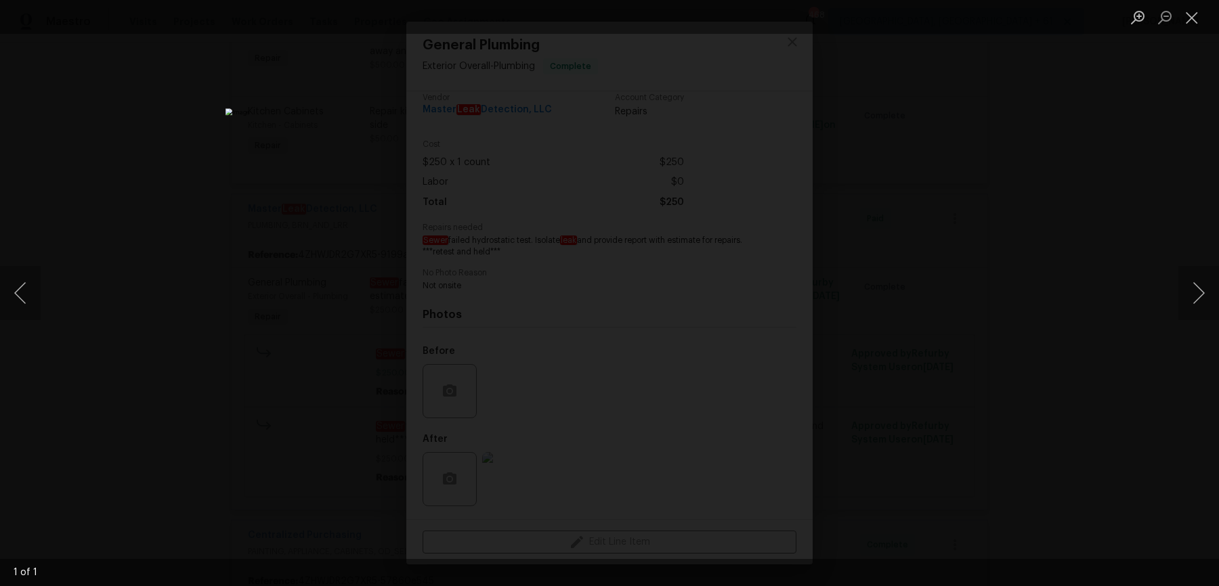
click at [603, 258] on img "Lightbox" at bounding box center [610, 293] width 768 height 370
click at [1148, 476] on div "Lightbox" at bounding box center [609, 293] width 1219 height 586
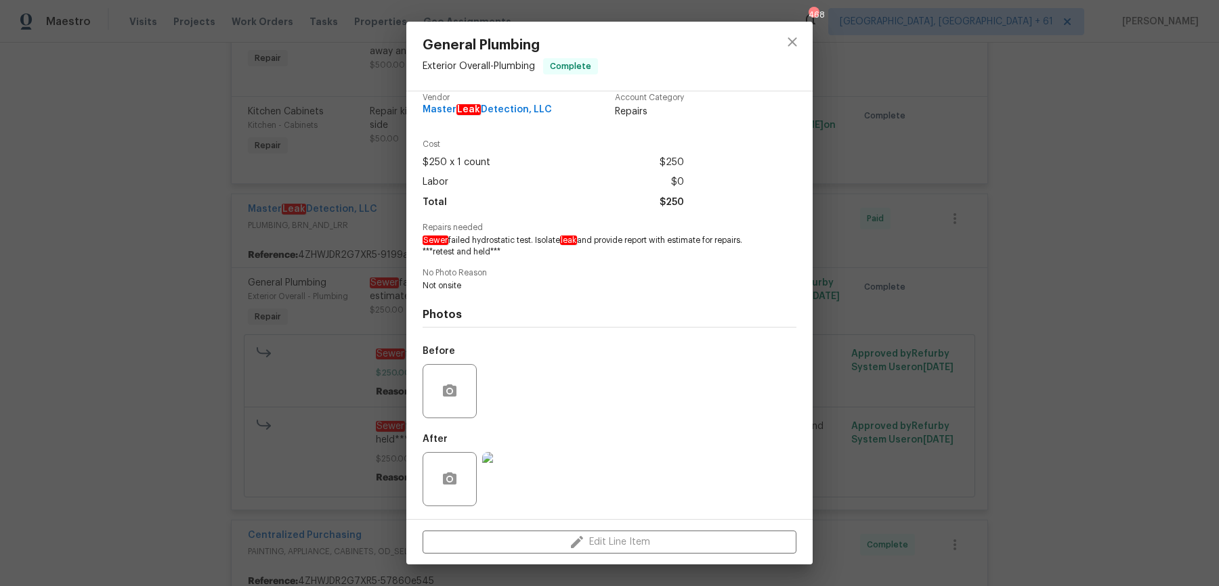
click at [102, 192] on div "General Plumbing Exterior Overall - Plumbing Complete Vendor Master Leak Detect…" at bounding box center [609, 293] width 1219 height 586
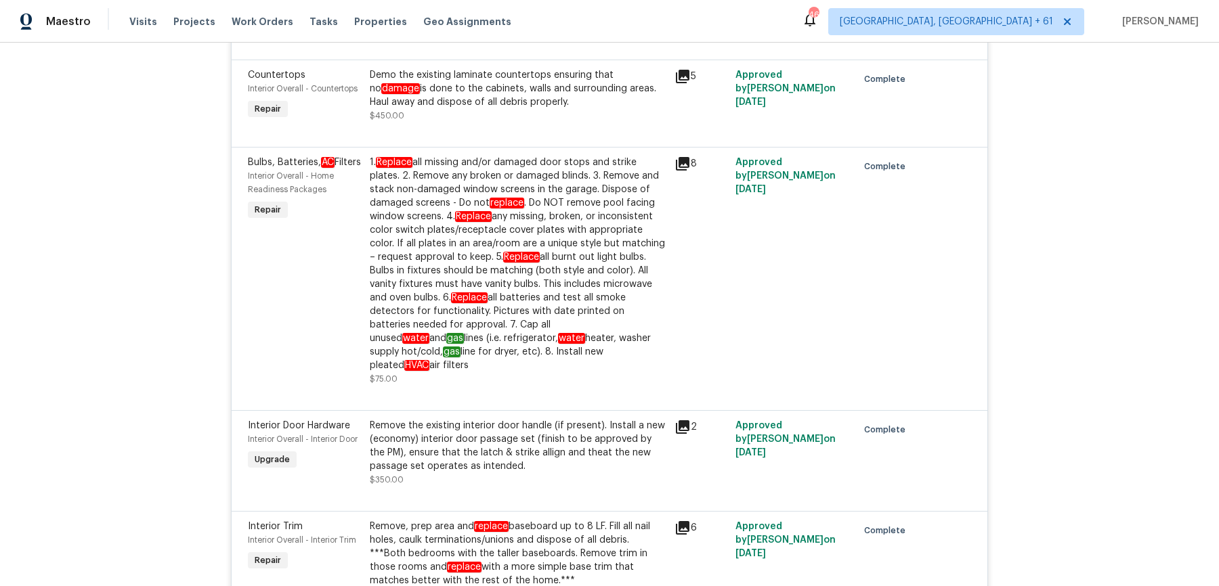
scroll to position [1479, 0]
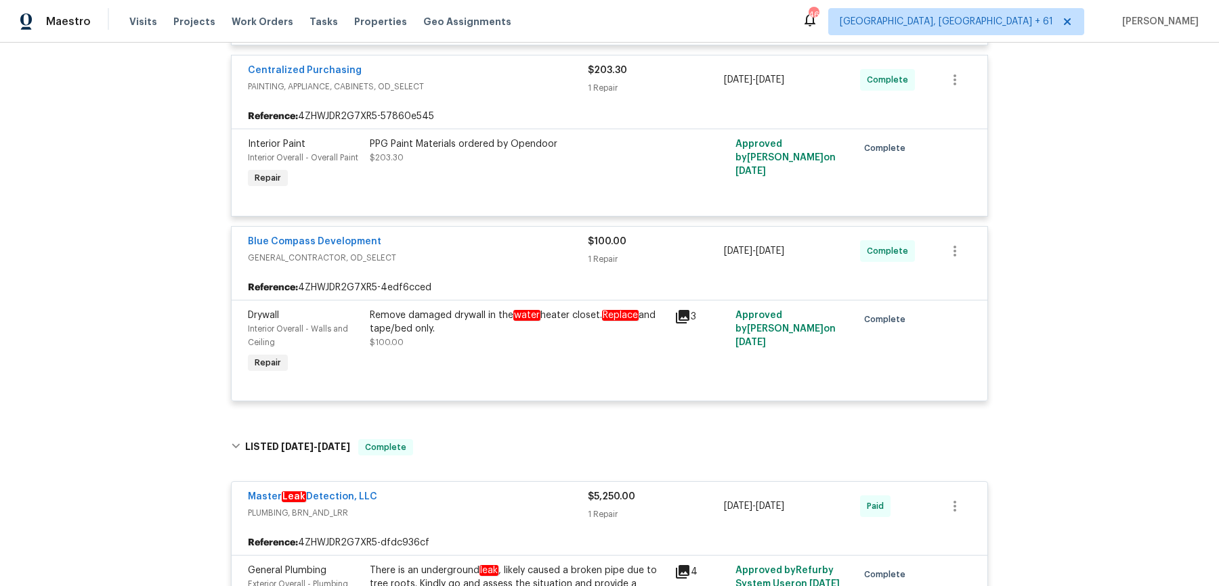
click at [590, 310] on div "Remove damaged drywall in the water heater closet. Replace and tape/bed only." at bounding box center [518, 322] width 297 height 27
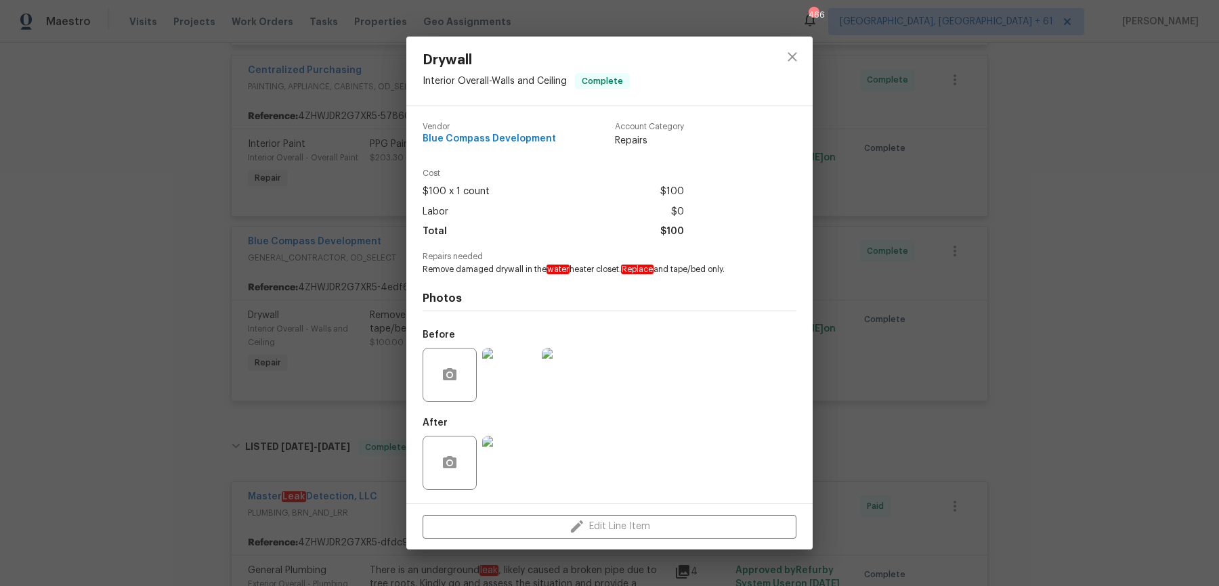
click at [472, 375] on div at bounding box center [450, 375] width 54 height 54
click at [496, 379] on img at bounding box center [509, 375] width 54 height 54
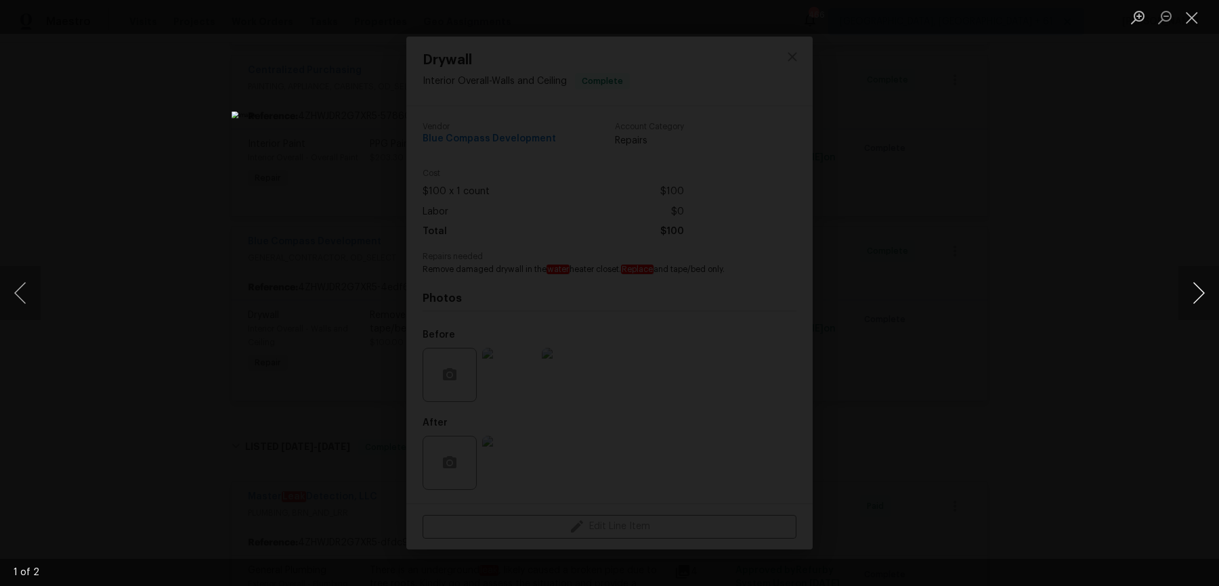
click at [1203, 303] on button "Next image" at bounding box center [1198, 293] width 41 height 54
click at [1123, 226] on div "Lightbox" at bounding box center [609, 293] width 1219 height 586
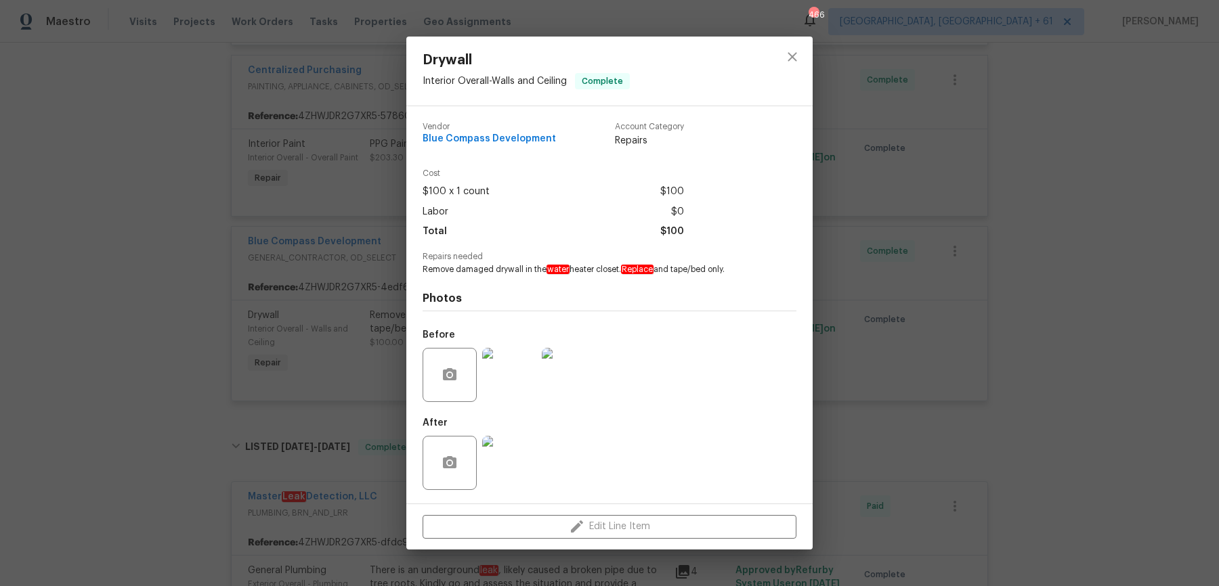
click at [498, 466] on img at bounding box center [509, 463] width 54 height 54
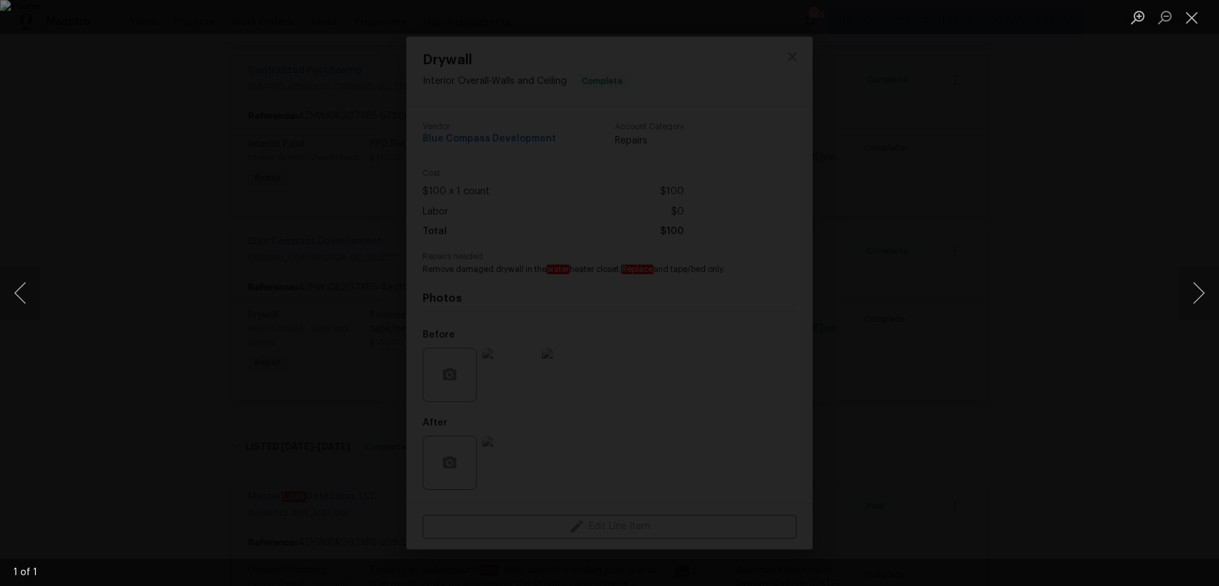
click at [955, 274] on img "Lightbox" at bounding box center [609, 293] width 1219 height 586
click at [1150, 272] on div "Lightbox" at bounding box center [609, 293] width 1219 height 586
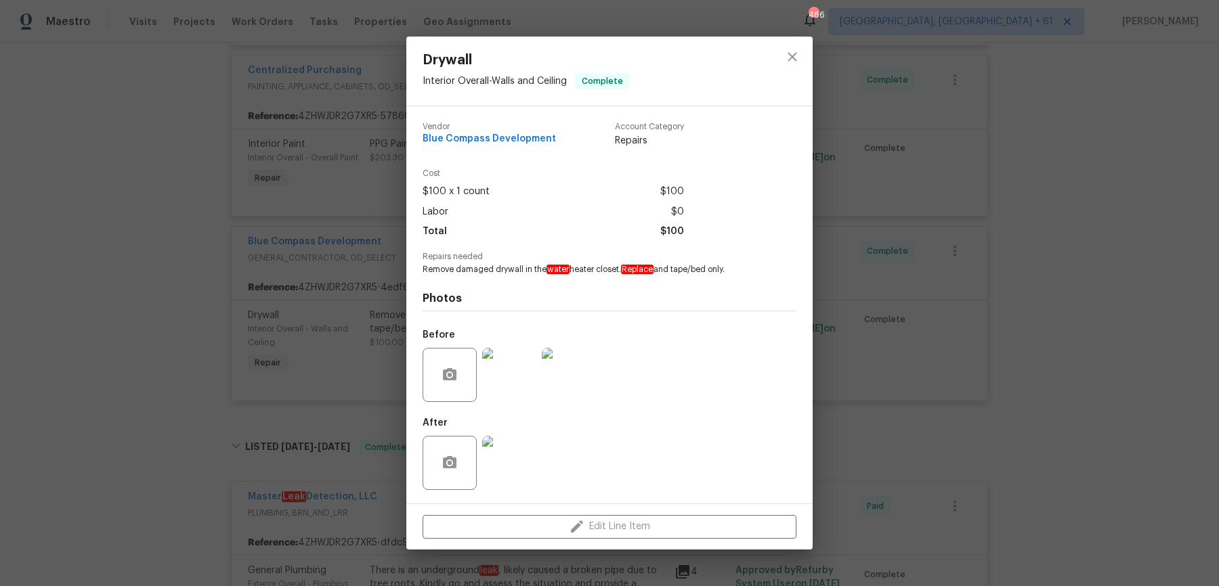
click at [498, 371] on img at bounding box center [509, 375] width 54 height 54
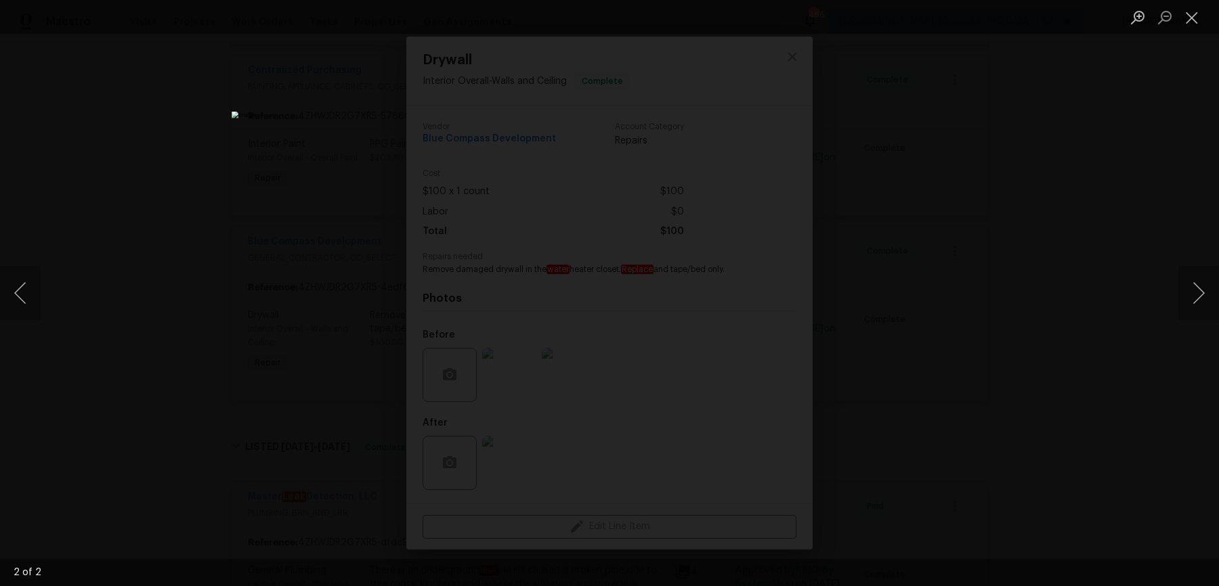
click at [1074, 270] on div "Lightbox" at bounding box center [609, 293] width 1219 height 586
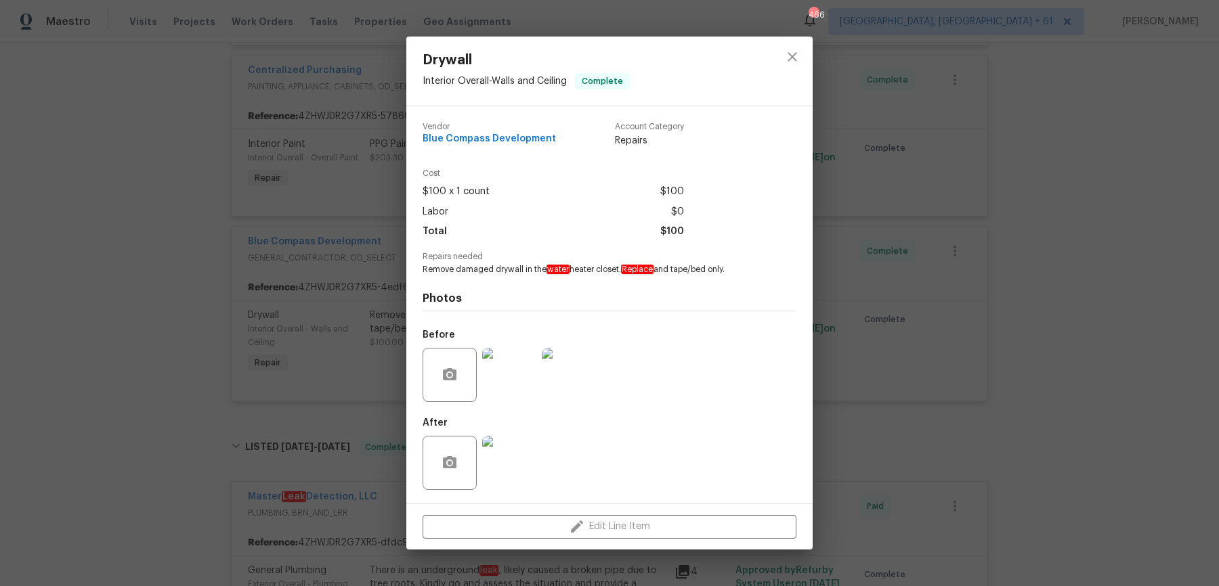
click at [509, 457] on img at bounding box center [509, 463] width 54 height 54
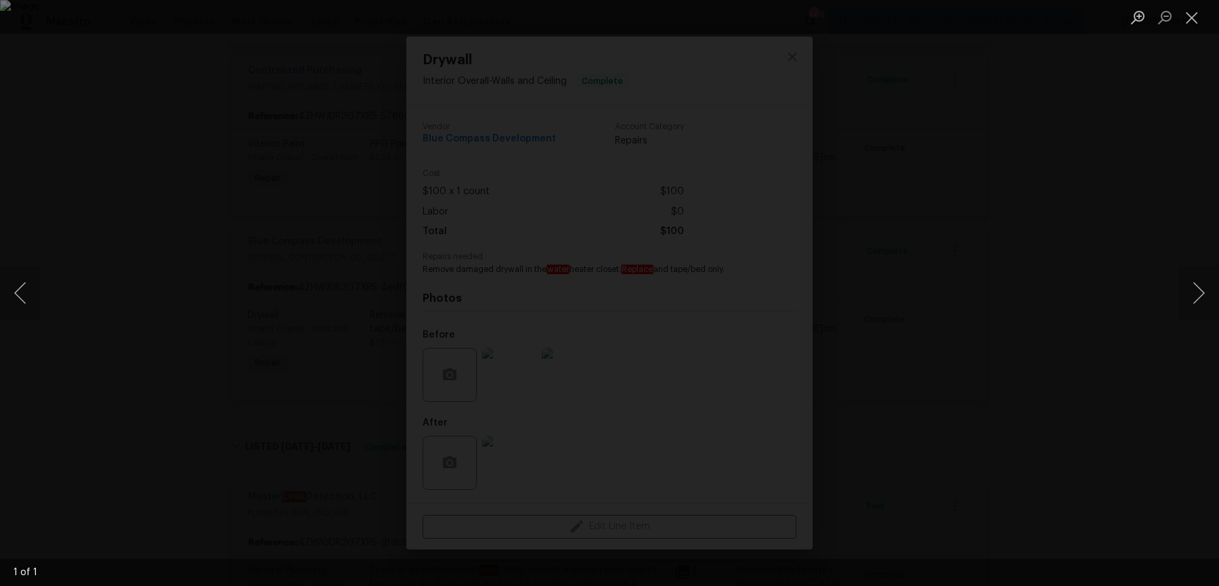
click at [1197, 138] on div "Lightbox" at bounding box center [609, 293] width 1219 height 586
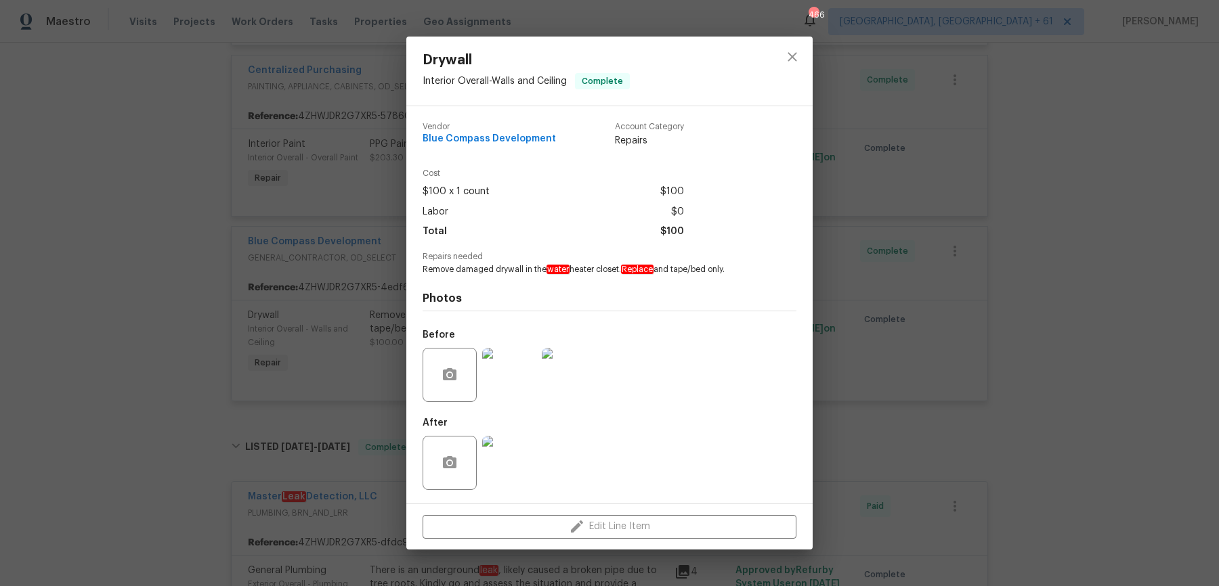
click at [1197, 138] on div "Drywall Interior Overall - Walls and Ceiling Complete Vendor Blue Compass Devel…" at bounding box center [609, 293] width 1219 height 586
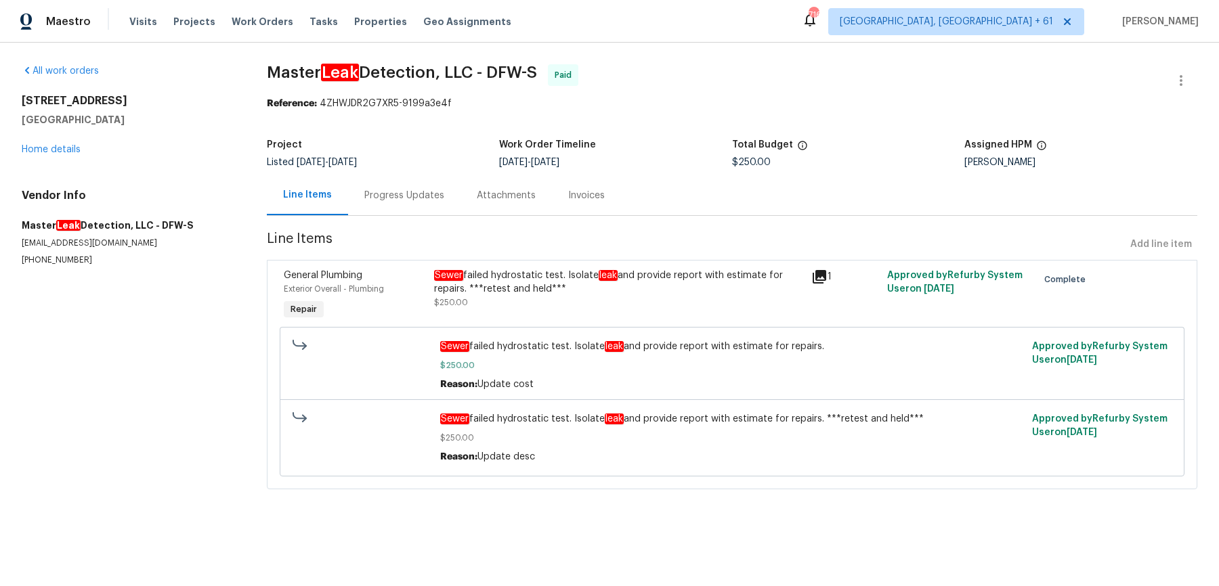
click at [375, 196] on div "Progress Updates" at bounding box center [404, 196] width 80 height 14
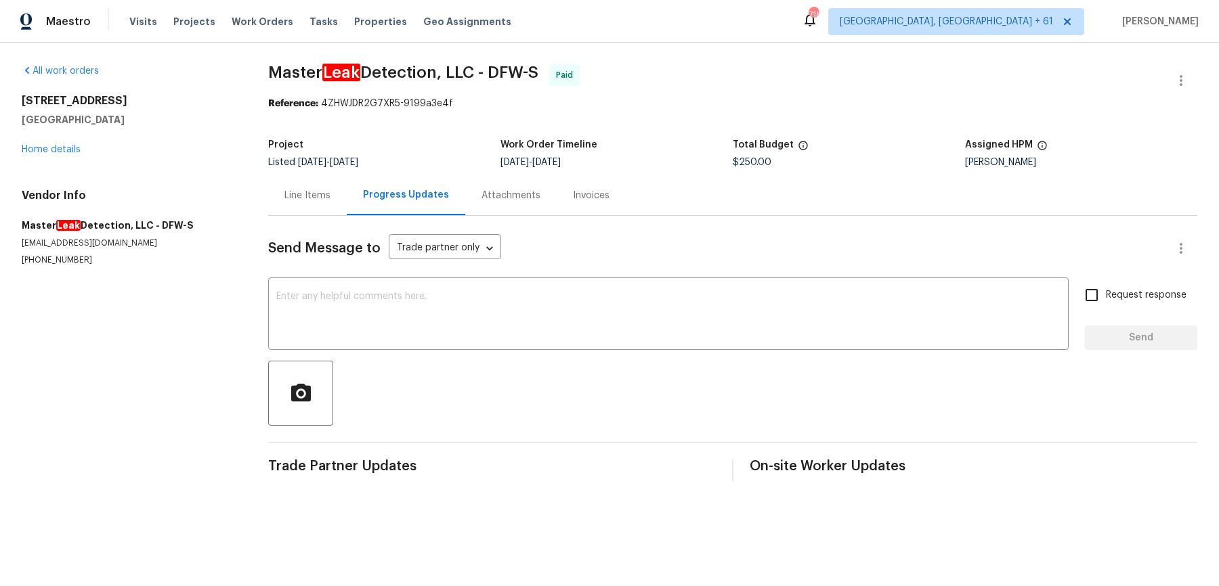
click at [316, 206] on div "Line Items" at bounding box center [307, 195] width 79 height 40
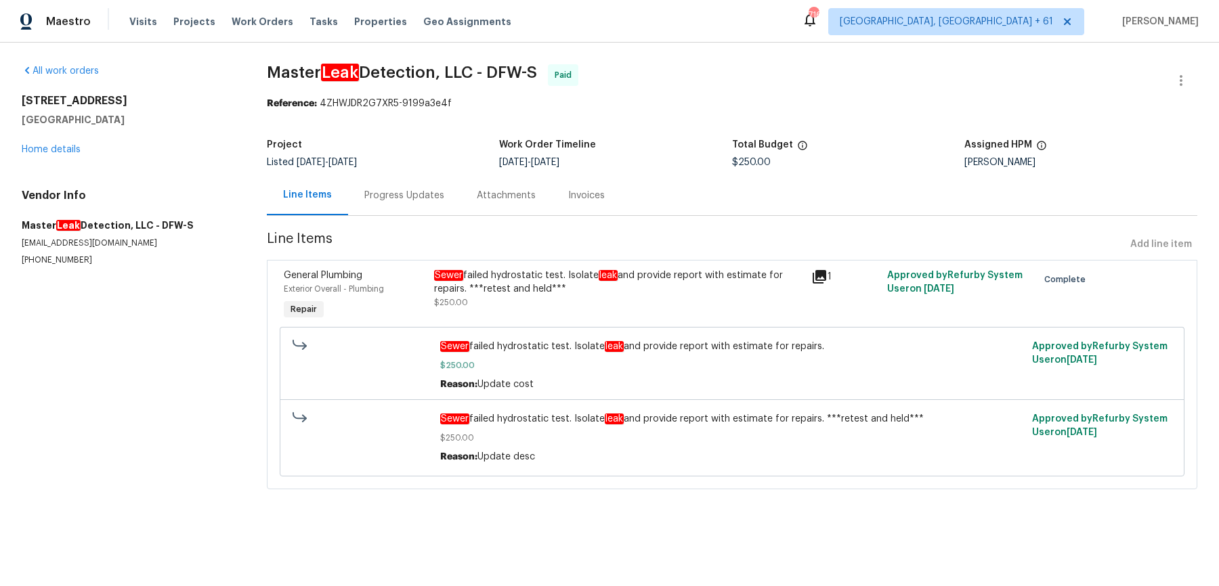
click at [423, 194] on div "Progress Updates" at bounding box center [404, 196] width 80 height 14
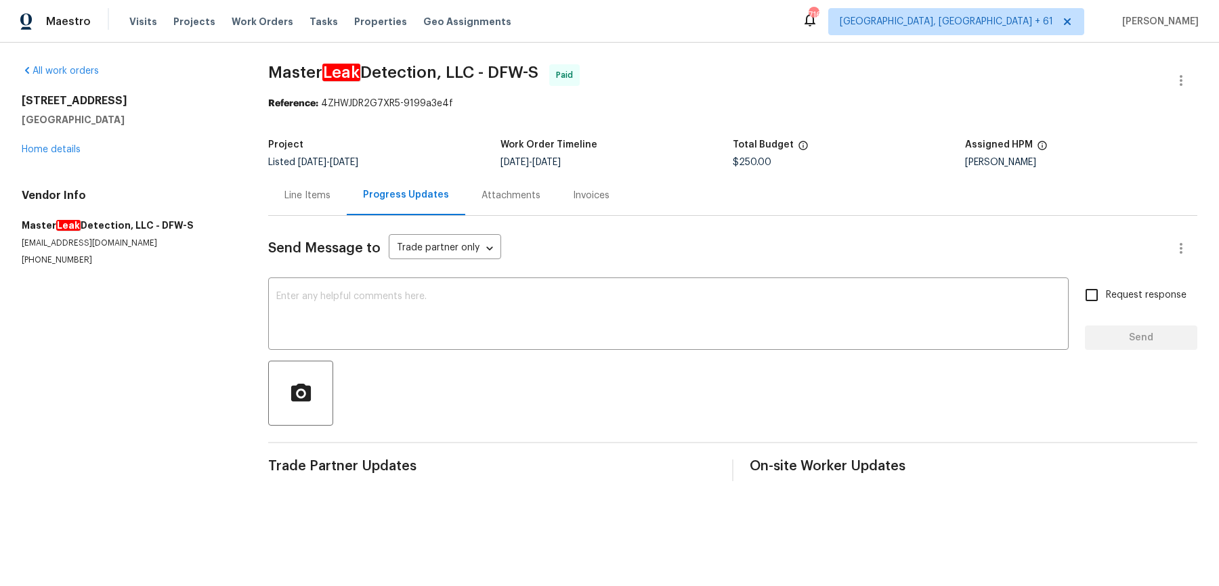
click at [507, 218] on div "Send Message to Trade partner only Trade partner only ​ x ​ Request response Se…" at bounding box center [732, 348] width 929 height 265
click at [511, 205] on div "Attachments" at bounding box center [510, 195] width 91 height 40
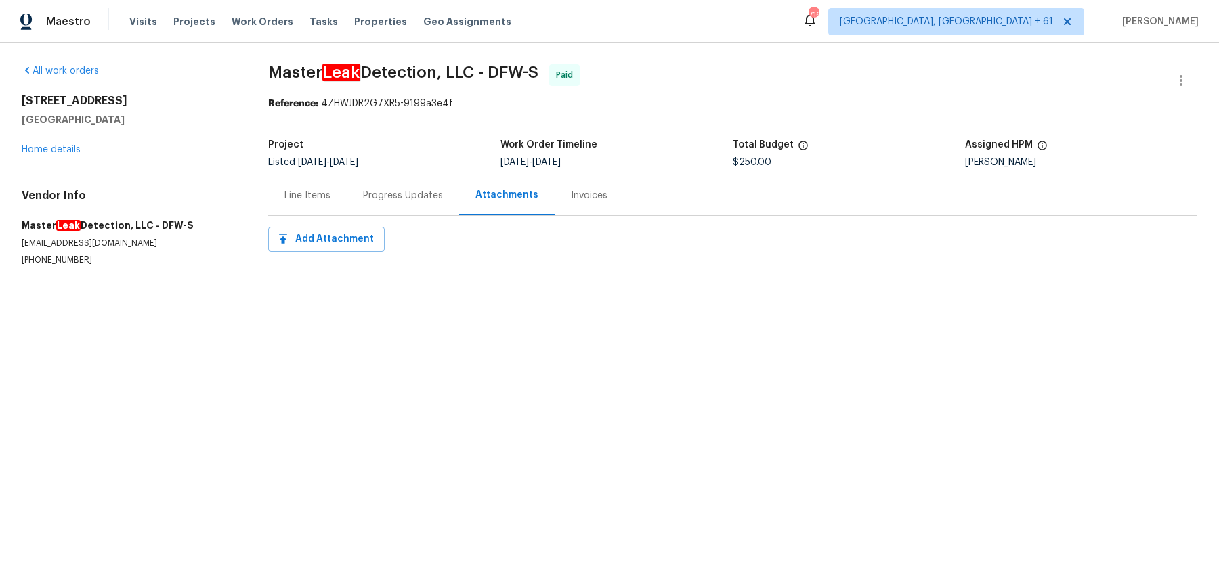
click at [343, 197] on div "Line Items" at bounding box center [307, 195] width 79 height 40
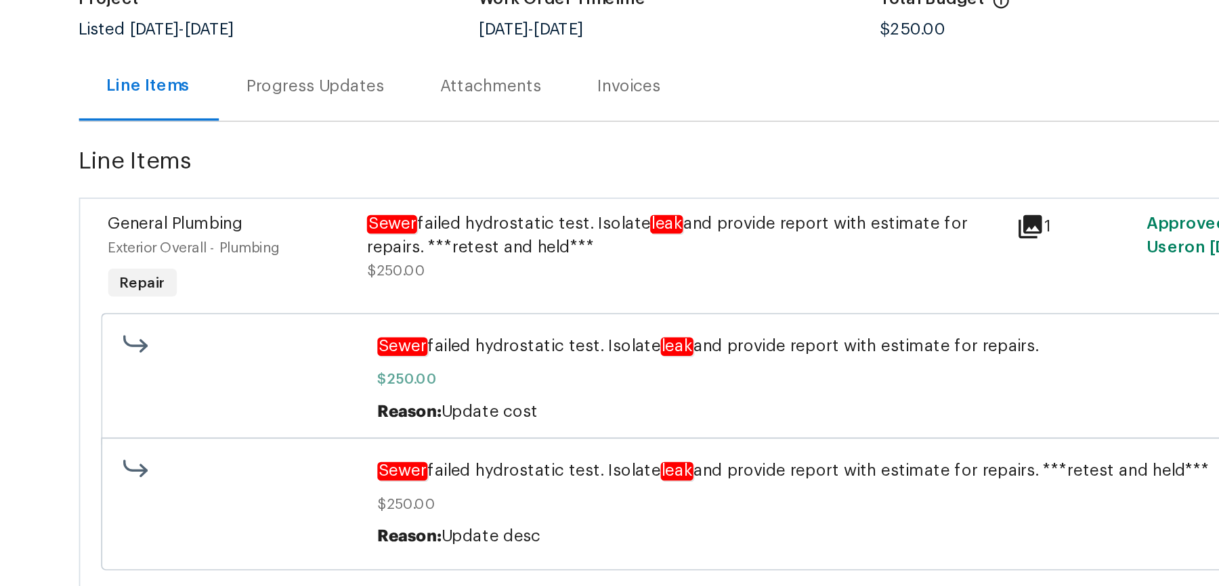
click at [419, 195] on div "Progress Updates" at bounding box center [404, 196] width 80 height 14
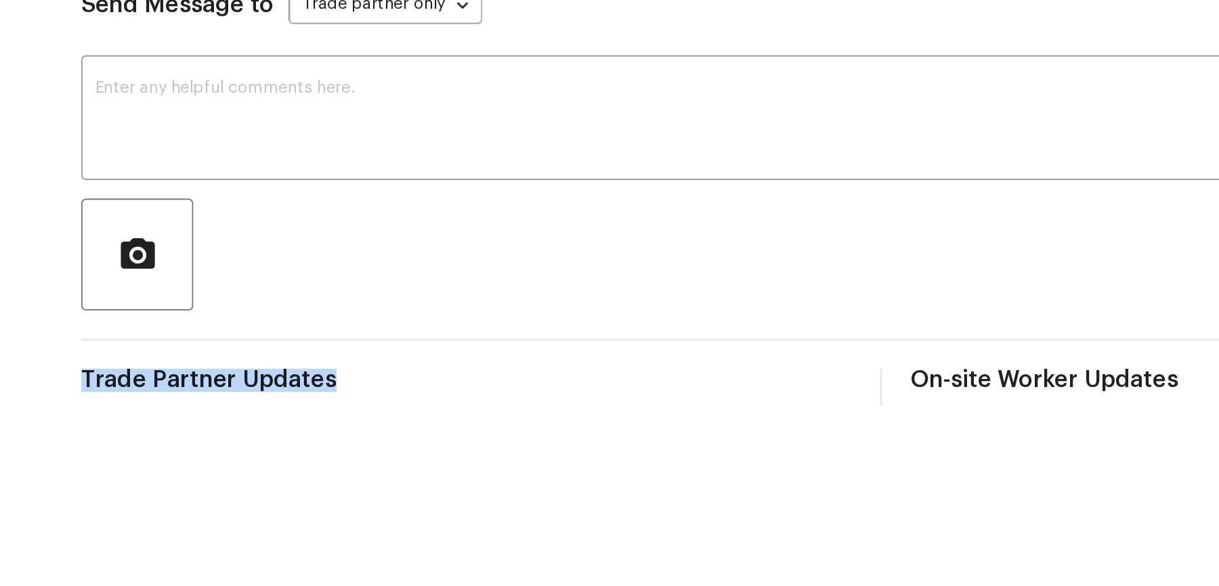
drag, startPoint x: 603, startPoint y: 326, endPoint x: 646, endPoint y: 473, distance: 153.0
click at [646, 473] on div "Send Message to Trade partner only Trade partner only ​ x ​ Request response Se…" at bounding box center [732, 348] width 929 height 265
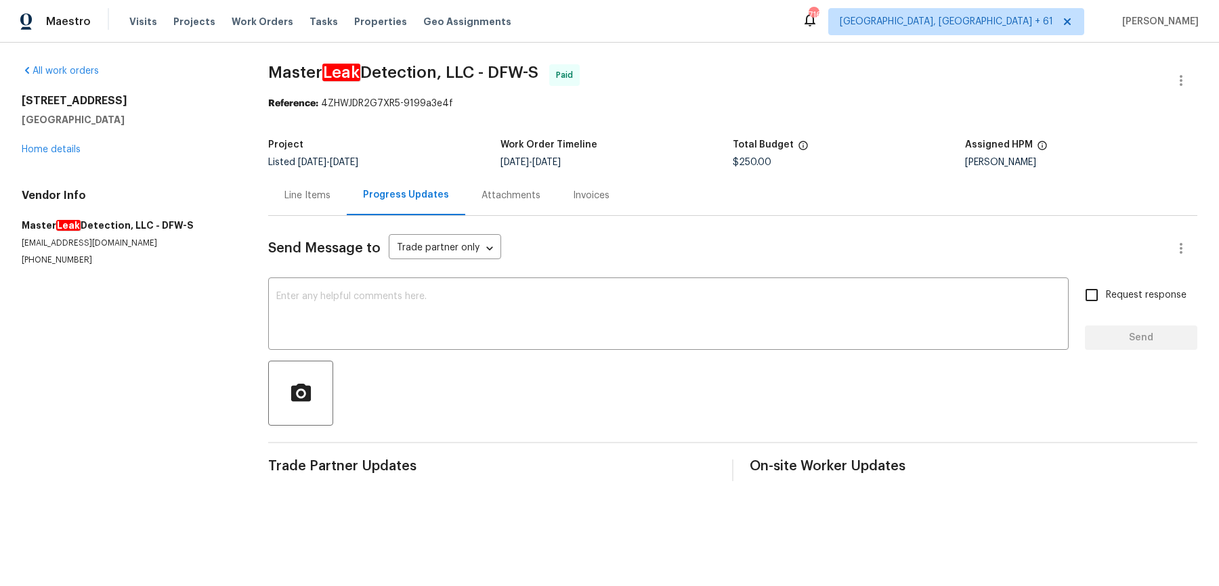
click at [557, 201] on div "Invoices" at bounding box center [591, 195] width 69 height 40
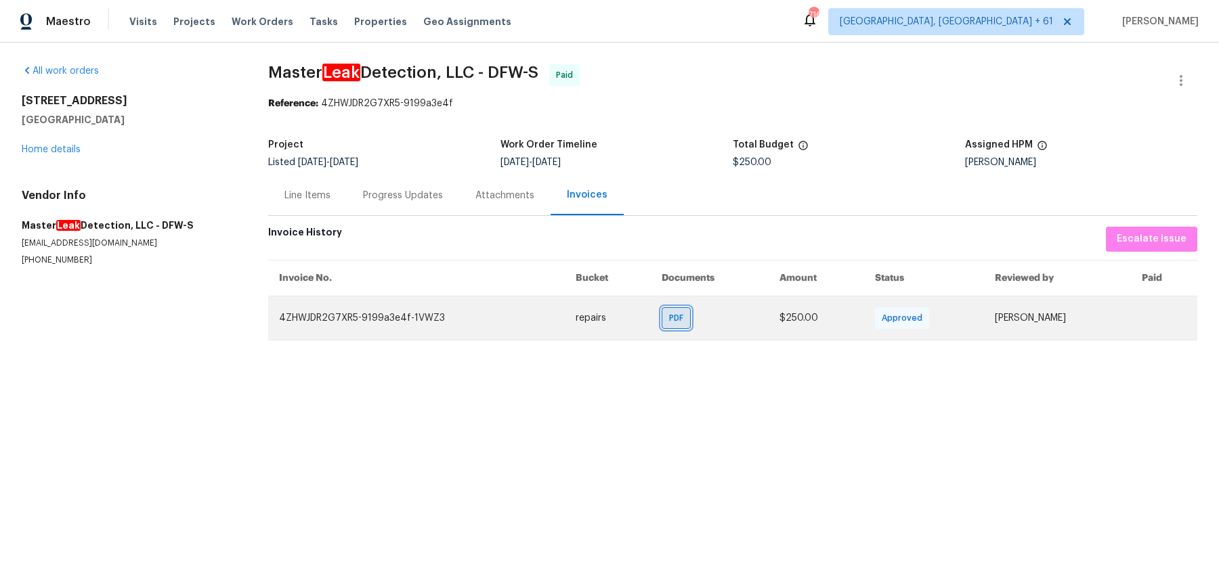
click at [664, 328] on div "PDF" at bounding box center [676, 318] width 29 height 22
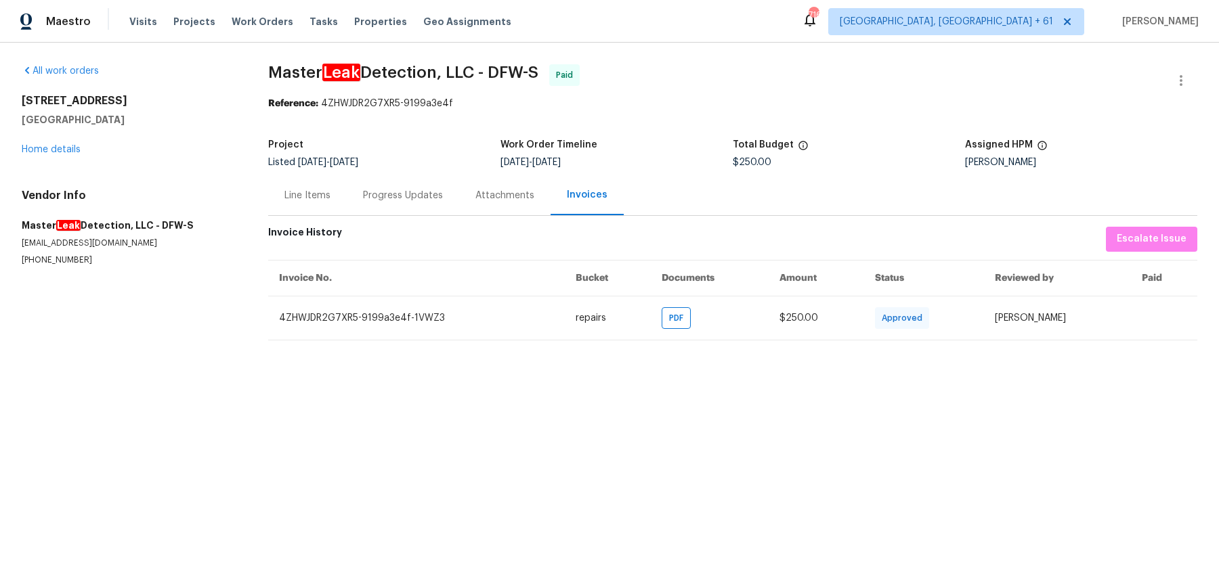
click at [305, 196] on div "Line Items" at bounding box center [307, 196] width 46 height 14
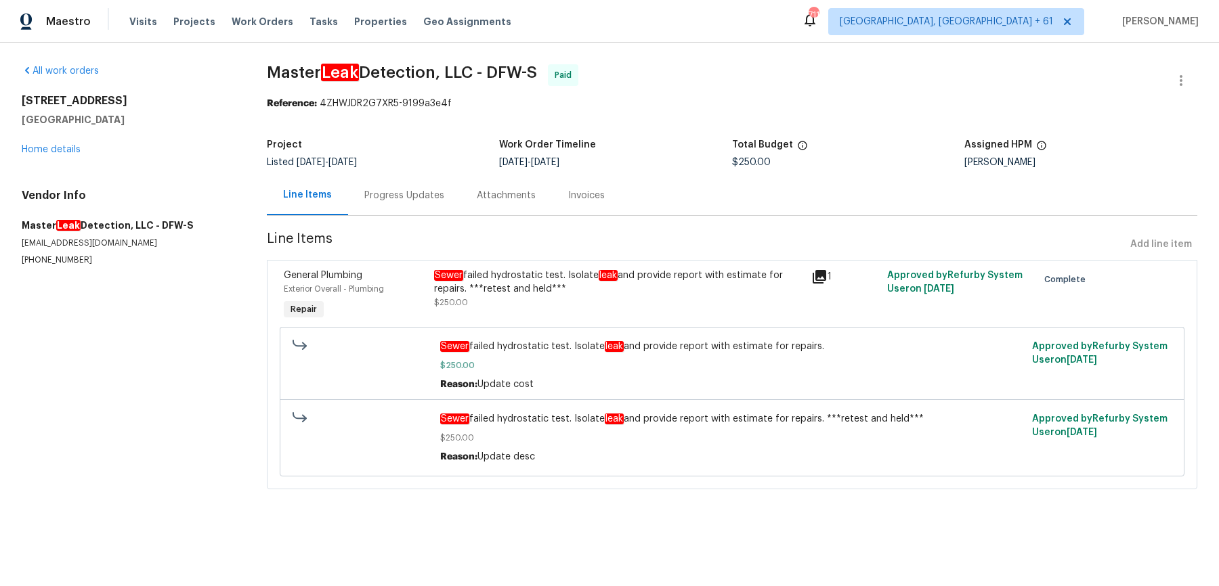
click at [509, 284] on div "Sewer failed hydrostatic test. Isolate leak and provide report with estimate fo…" at bounding box center [618, 282] width 369 height 27
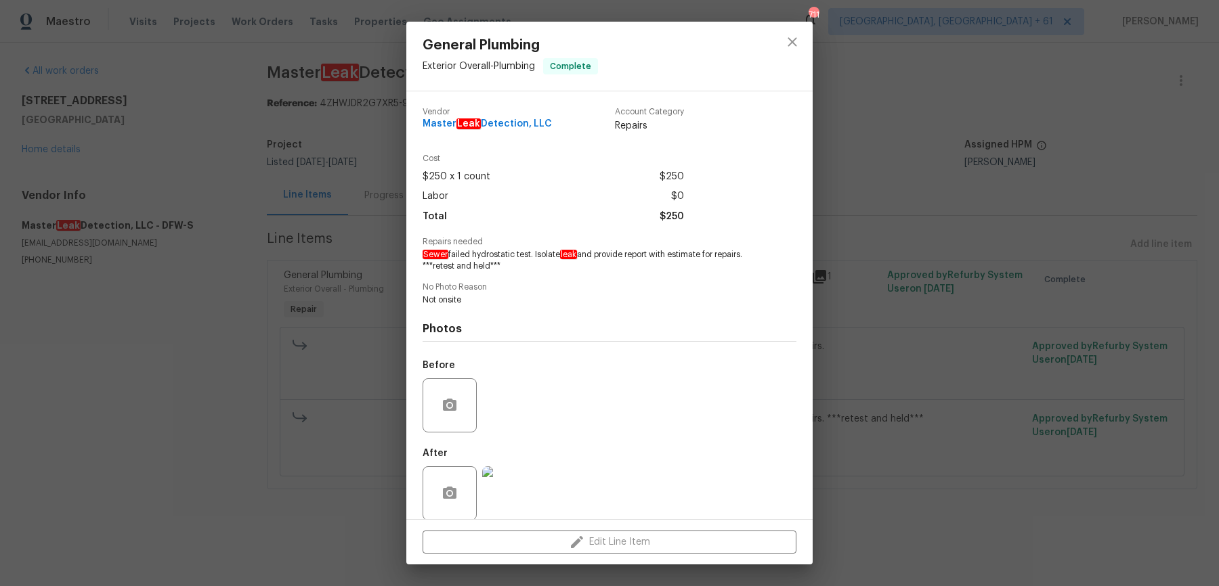
scroll to position [14, 0]
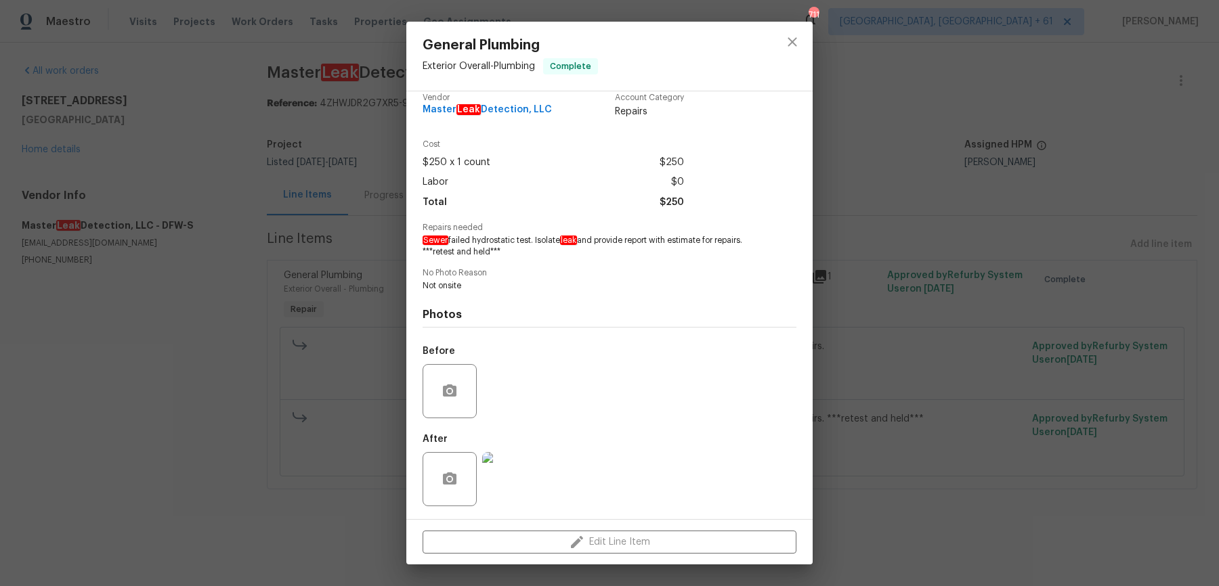
click at [513, 478] on img at bounding box center [509, 479] width 54 height 54
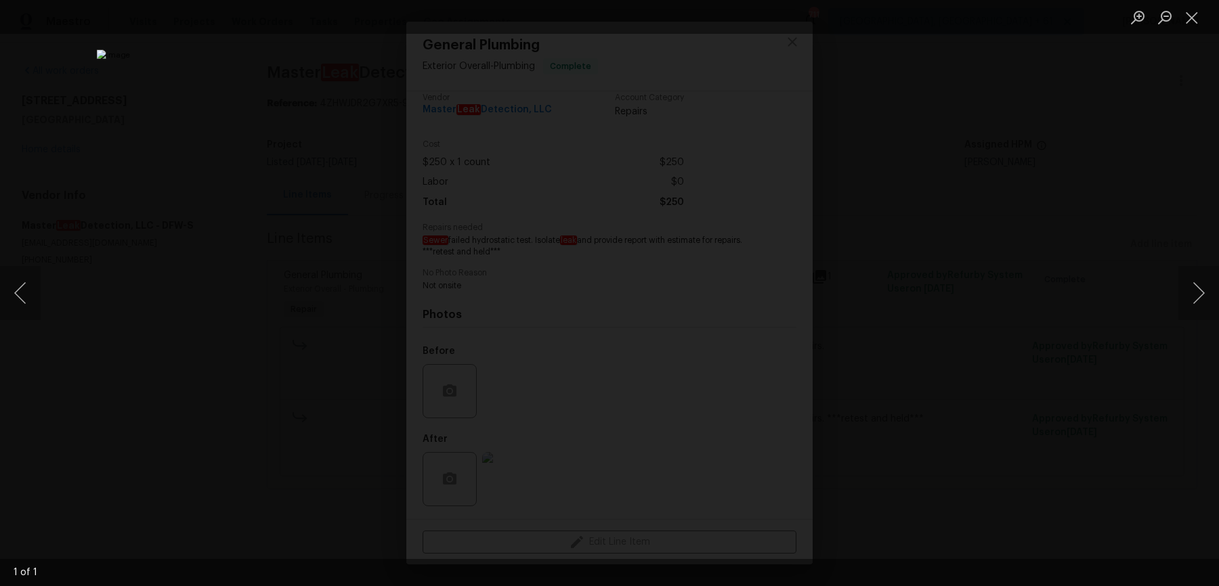
click at [1018, 160] on div "Lightbox" at bounding box center [609, 293] width 1219 height 586
click at [995, 280] on div "Lightbox" at bounding box center [609, 293] width 1219 height 586
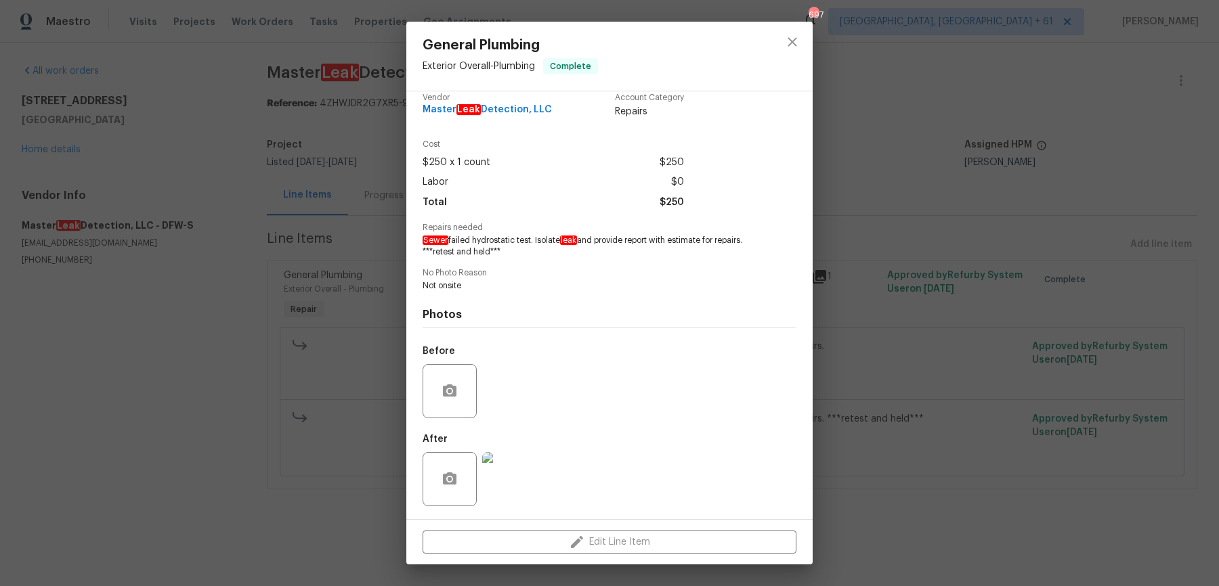
click at [520, 112] on span "Master Leak Detection, LLC" at bounding box center [487, 110] width 129 height 10
click at [791, 49] on icon "close" at bounding box center [792, 42] width 16 height 16
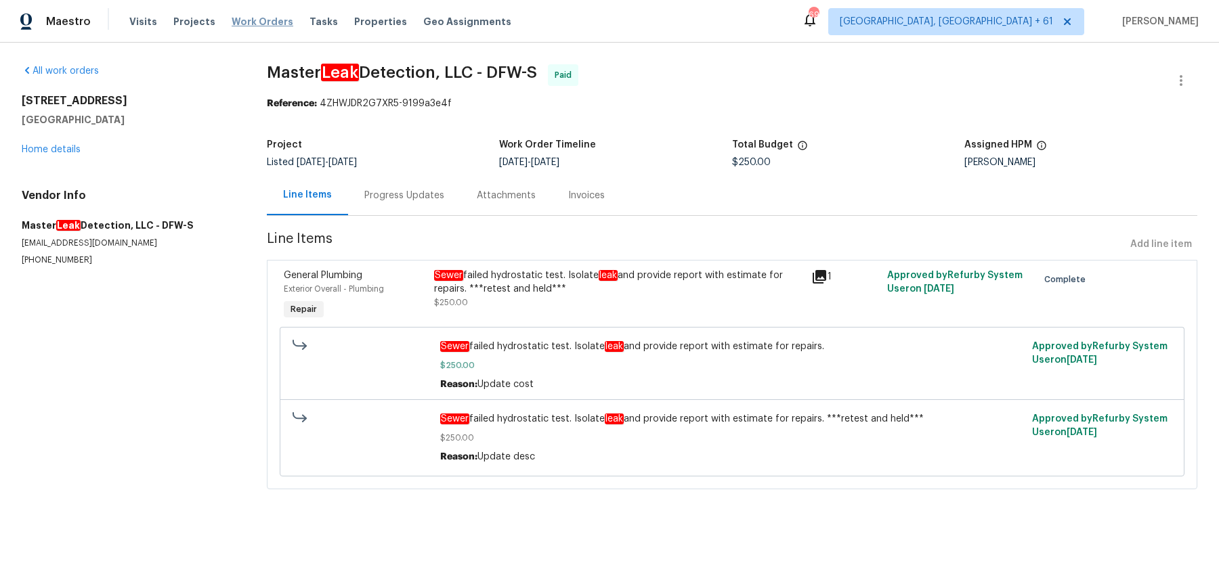
click at [253, 26] on span "Work Orders" at bounding box center [263, 22] width 62 height 14
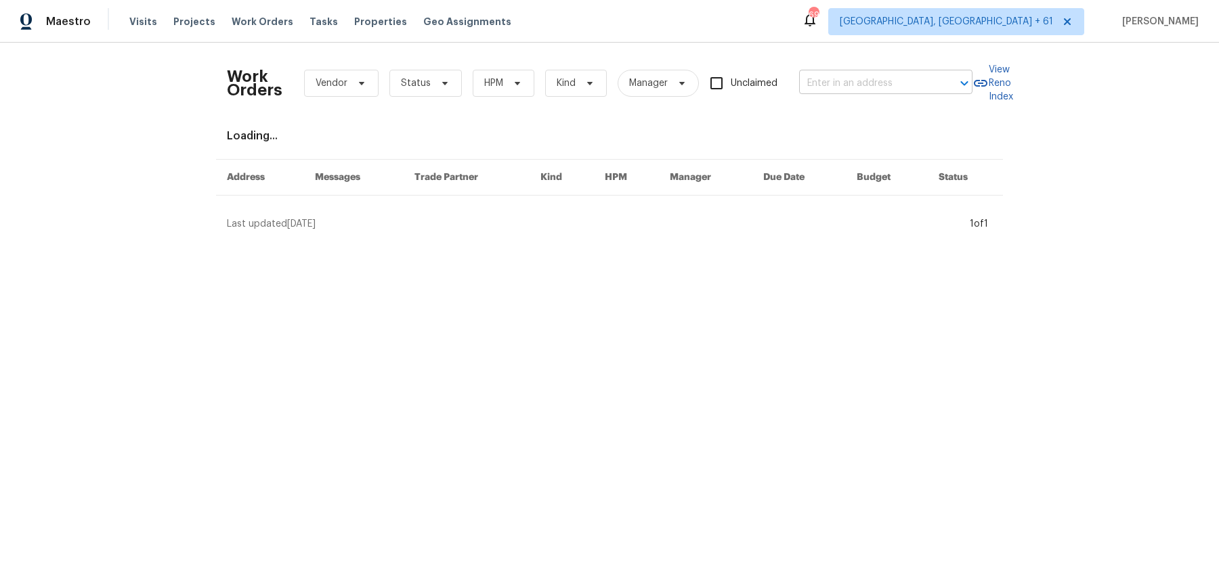
click at [889, 85] on input "text" at bounding box center [866, 83] width 135 height 21
paste input "[STREET_ADDRESS][PERSON_NAME]"
type input "[STREET_ADDRESS][PERSON_NAME]"
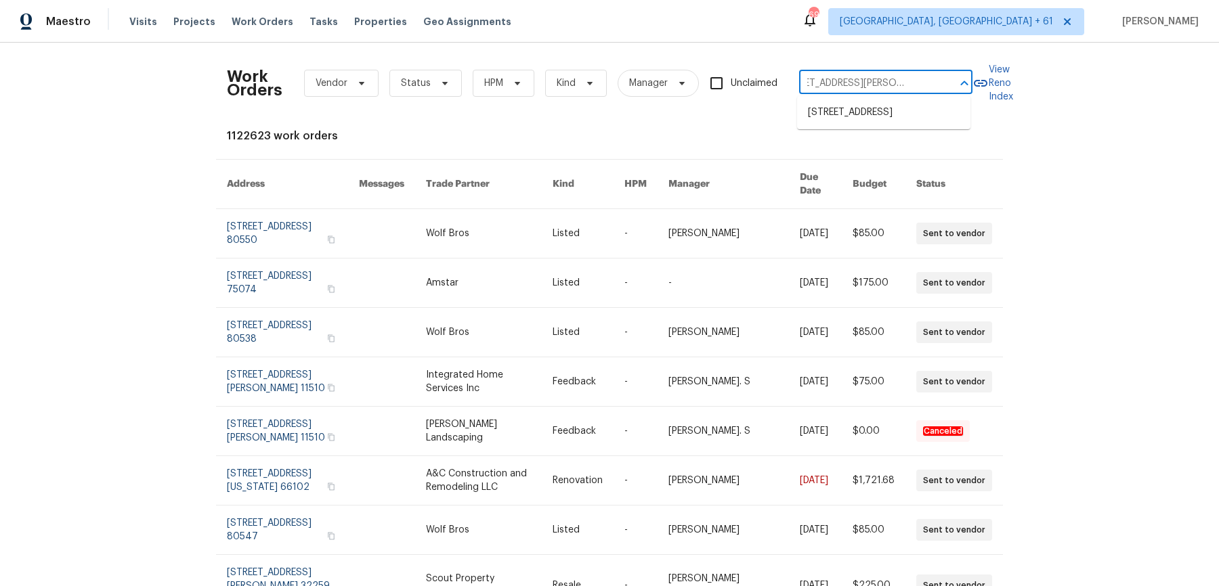
click at [868, 100] on ul "[STREET_ADDRESS]" at bounding box center [883, 112] width 173 height 33
click at [854, 118] on li "[STREET_ADDRESS]" at bounding box center [883, 113] width 173 height 22
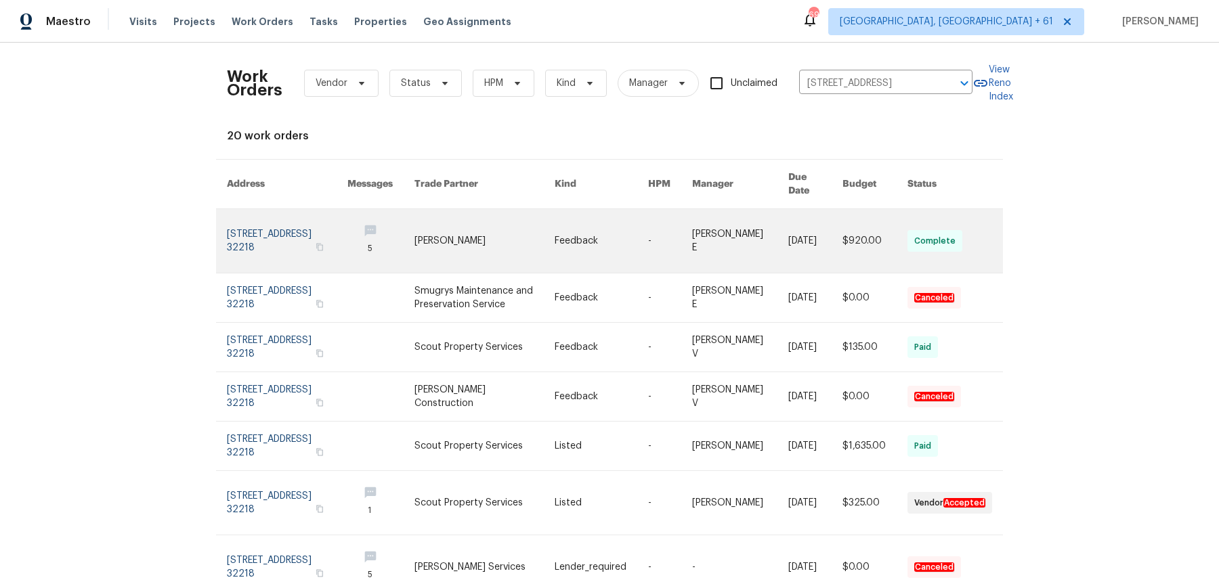
click at [542, 234] on link at bounding box center [484, 241] width 140 height 64
